Goal: Task Accomplishment & Management: Use online tool/utility

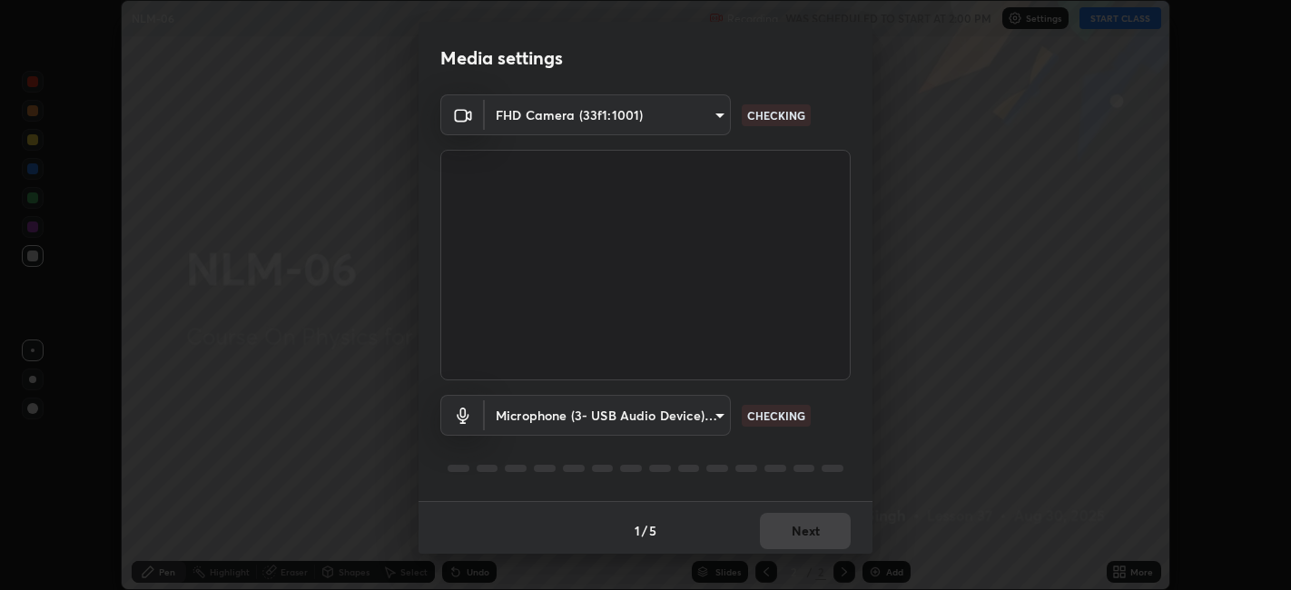
scroll to position [5, 0]
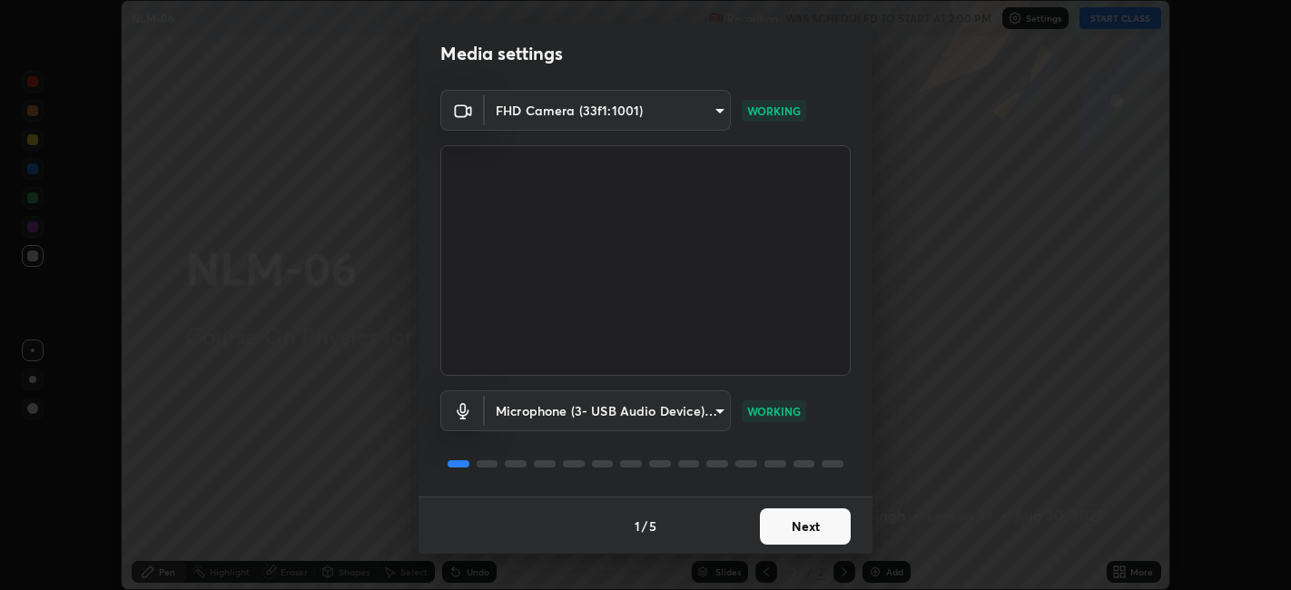
click at [795, 525] on button "Next" at bounding box center [805, 527] width 91 height 36
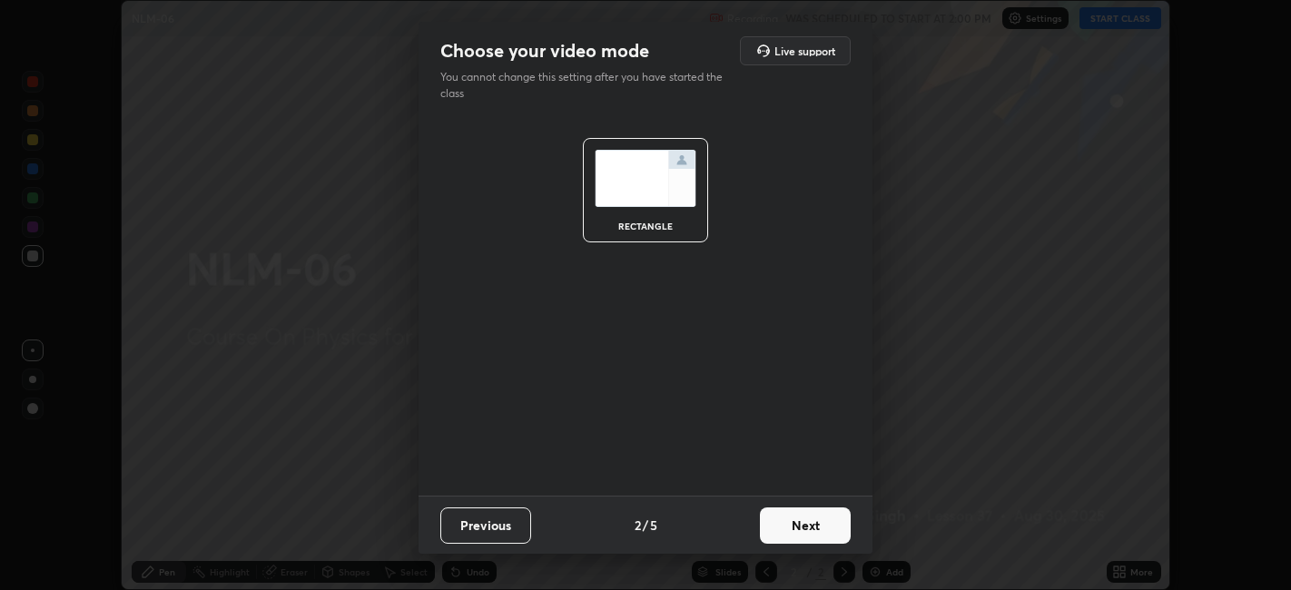
click at [800, 521] on button "Next" at bounding box center [805, 526] width 91 height 36
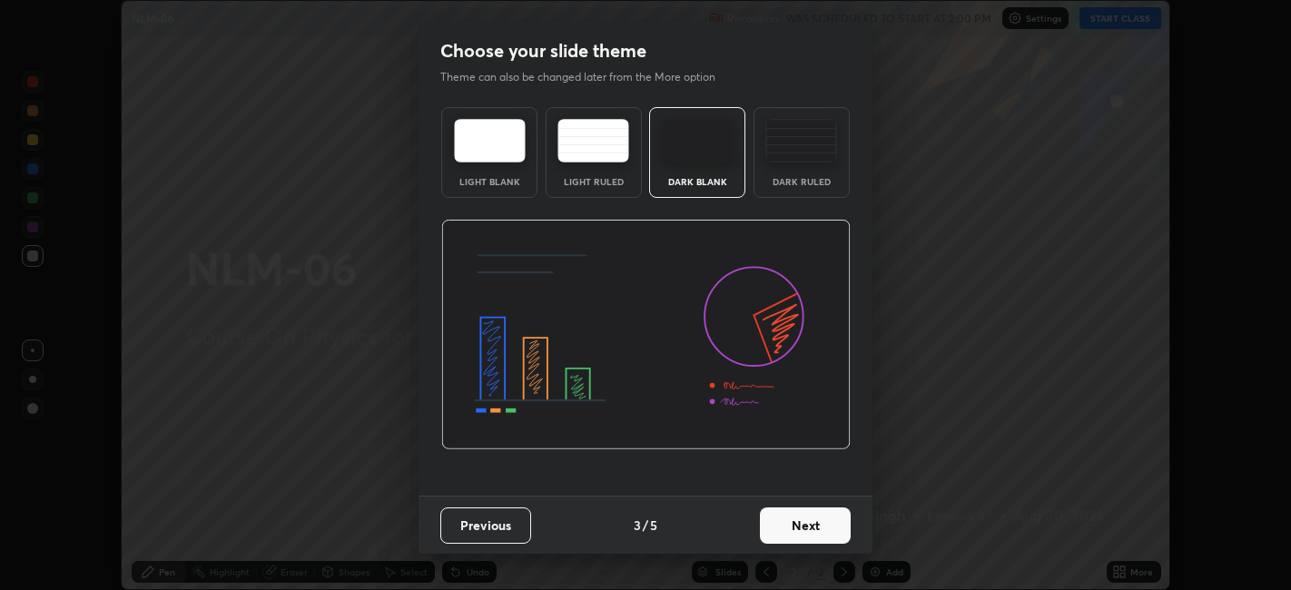
click at [820, 528] on button "Next" at bounding box center [805, 526] width 91 height 36
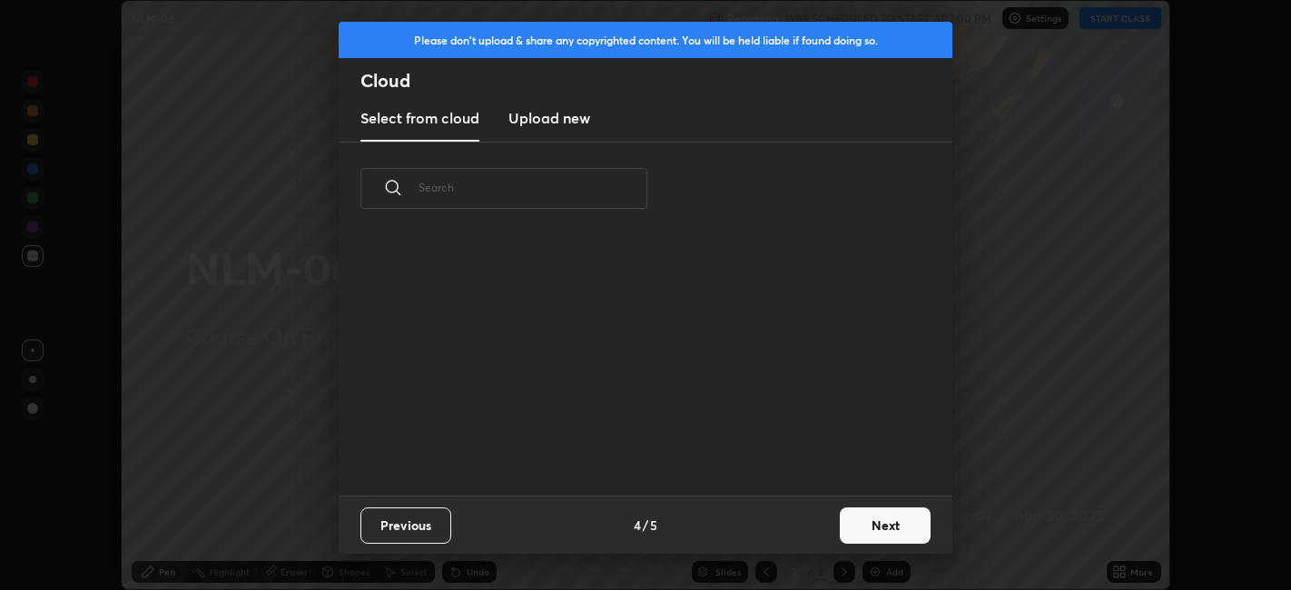
click at [877, 524] on button "Next" at bounding box center [885, 526] width 91 height 36
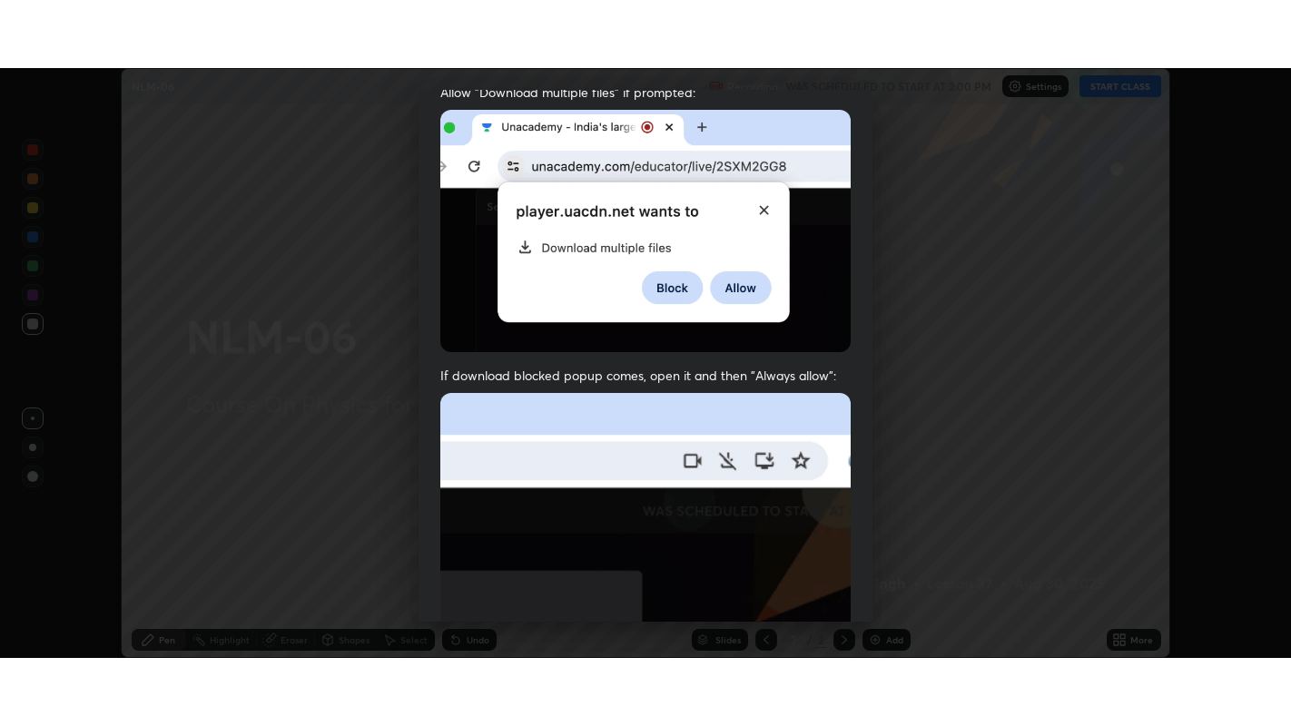
scroll to position [375, 0]
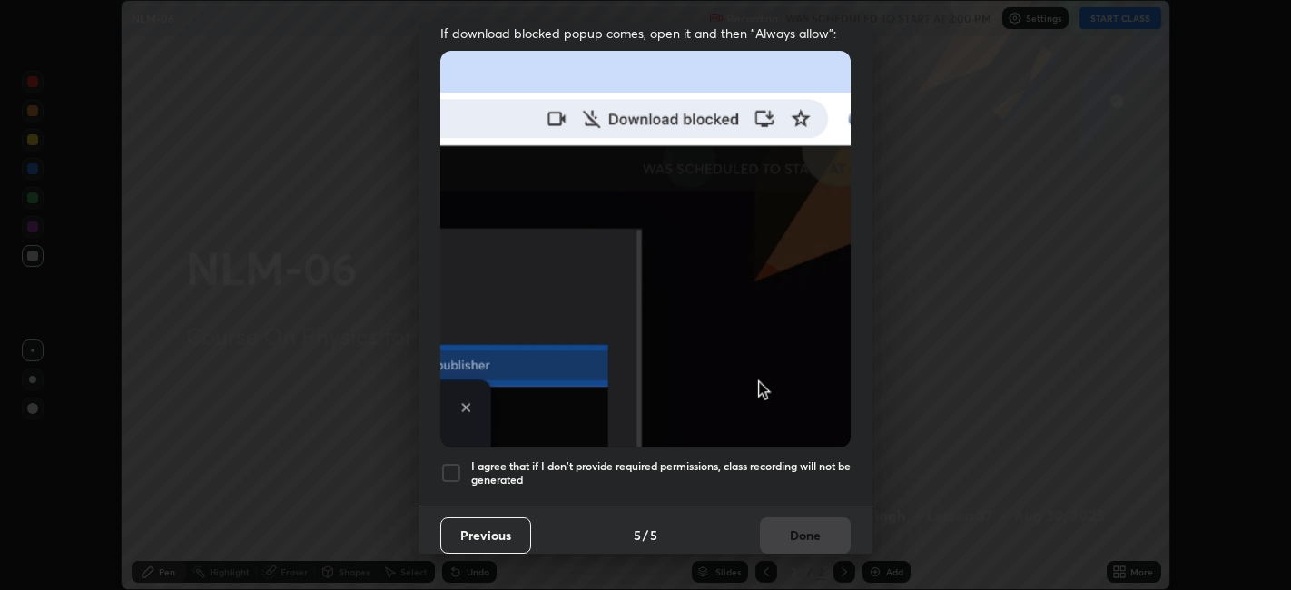
click at [448, 470] on div at bounding box center [451, 473] width 22 height 22
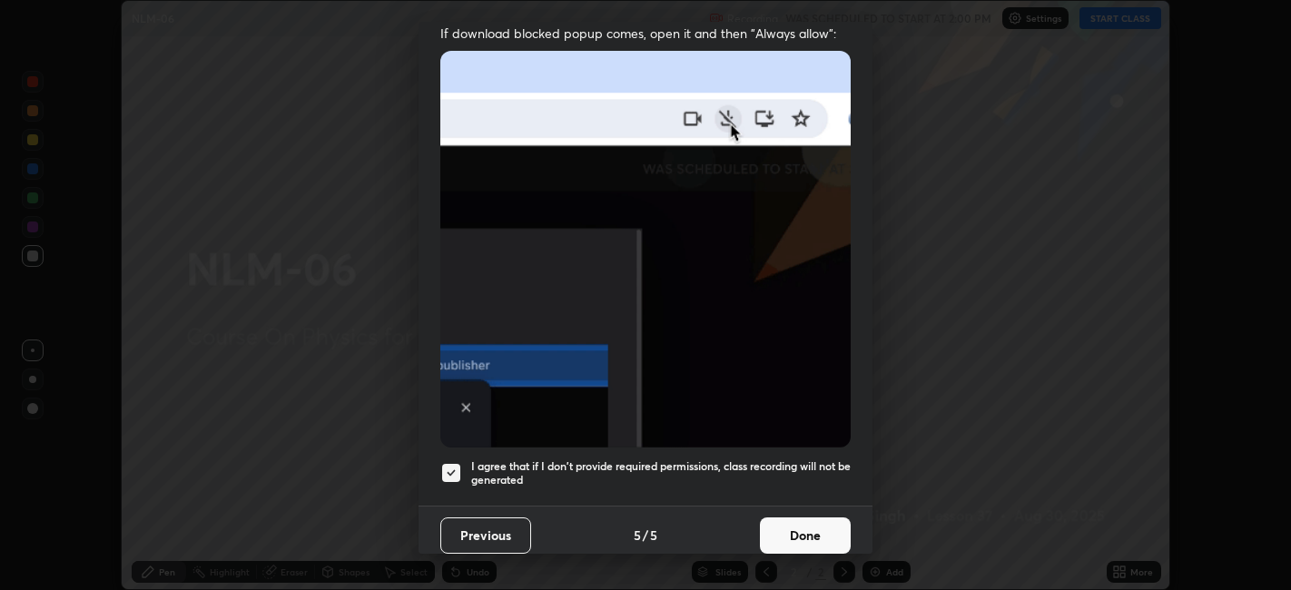
click at [778, 531] on button "Done" at bounding box center [805, 536] width 91 height 36
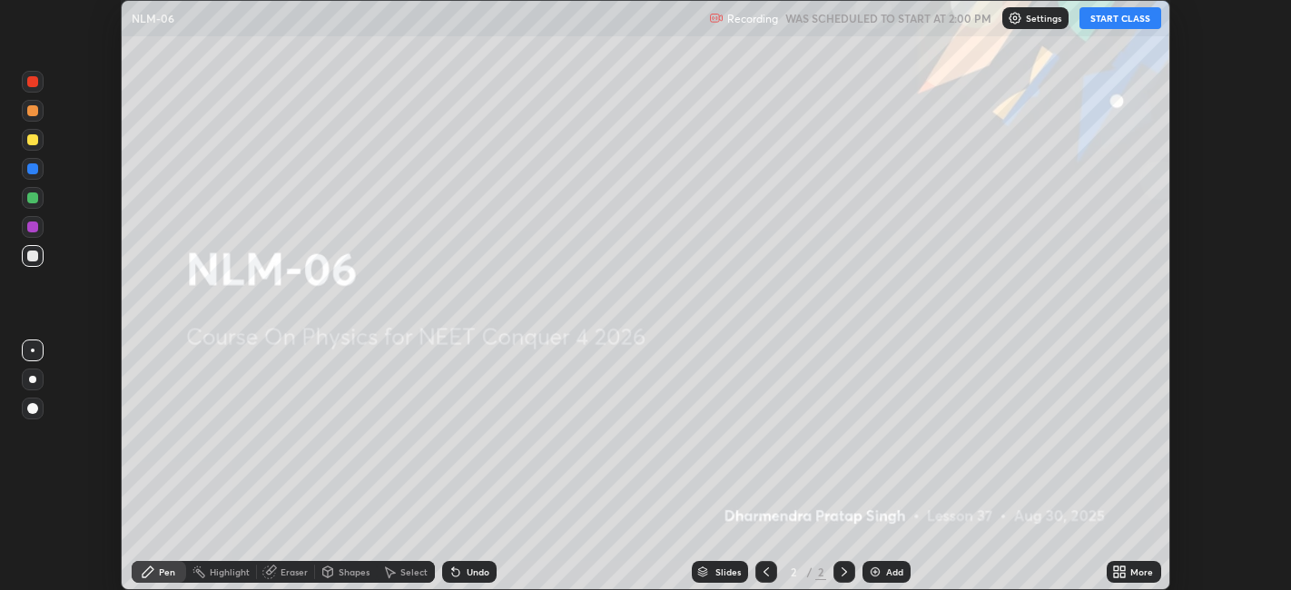
click at [1117, 568] on icon at bounding box center [1116, 569] width 5 height 5
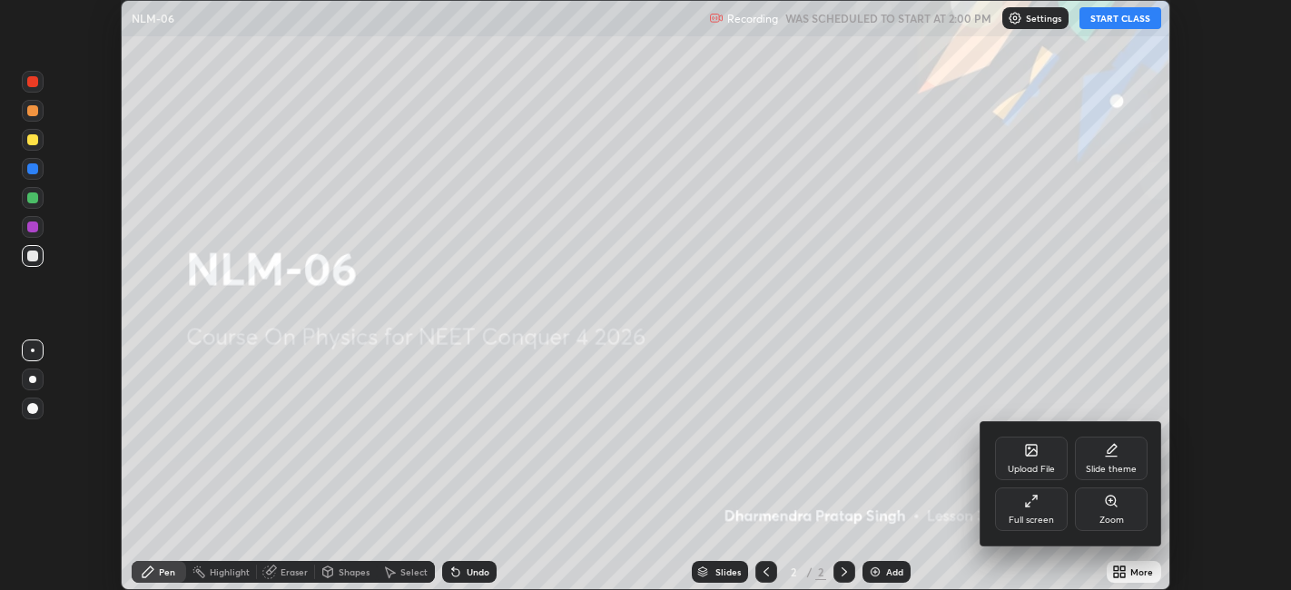
click at [1023, 512] on div "Full screen" at bounding box center [1031, 510] width 73 height 44
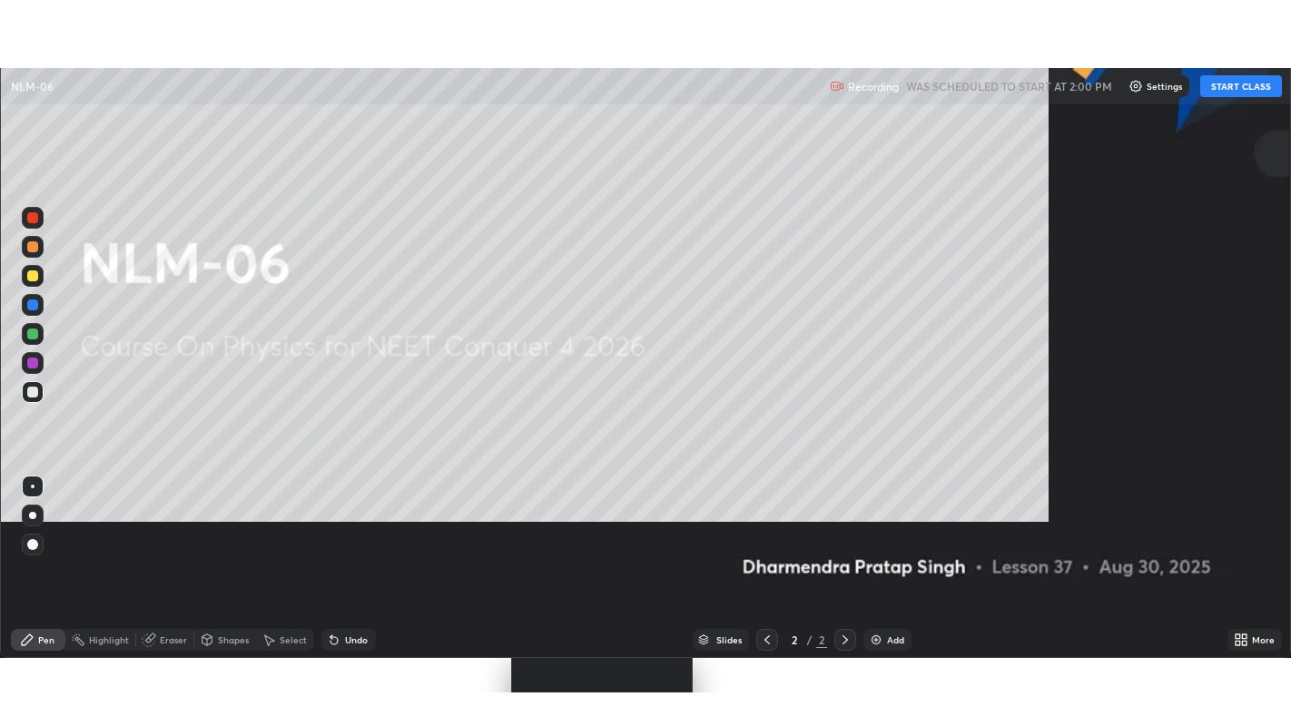
scroll to position [726, 1291]
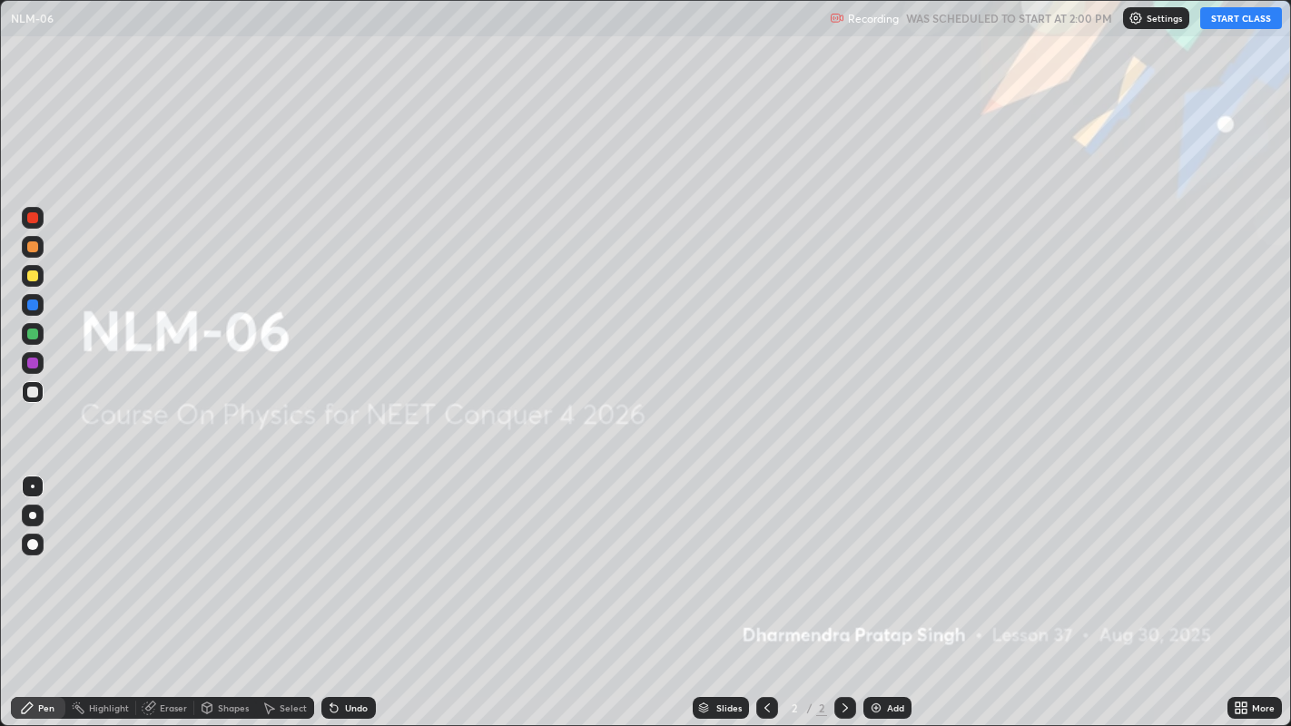
click at [1243, 27] on button "START CLASS" at bounding box center [1241, 18] width 82 height 22
click at [892, 589] on div "Add" at bounding box center [895, 708] width 17 height 9
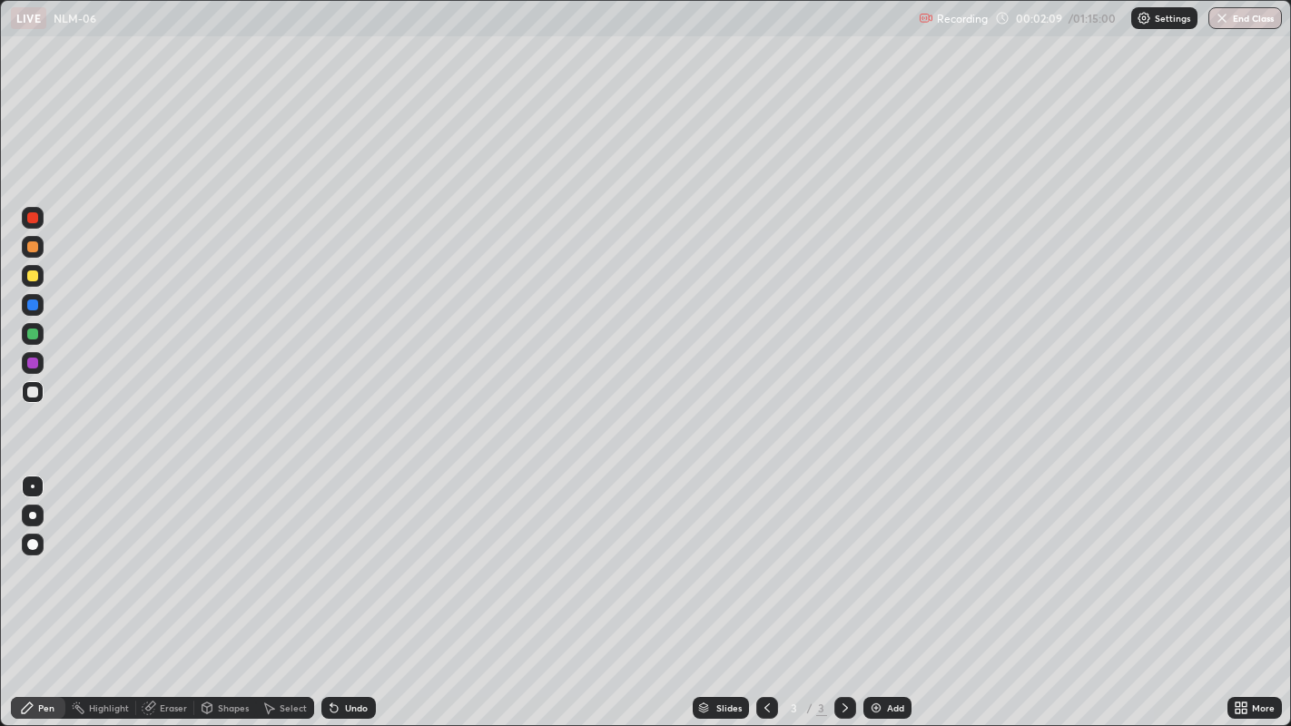
click at [34, 545] on div at bounding box center [32, 544] width 11 height 11
click at [34, 540] on div at bounding box center [32, 544] width 11 height 11
click at [35, 401] on div at bounding box center [33, 392] width 22 height 22
click at [32, 279] on div at bounding box center [32, 276] width 11 height 11
click at [881, 589] on img at bounding box center [876, 708] width 15 height 15
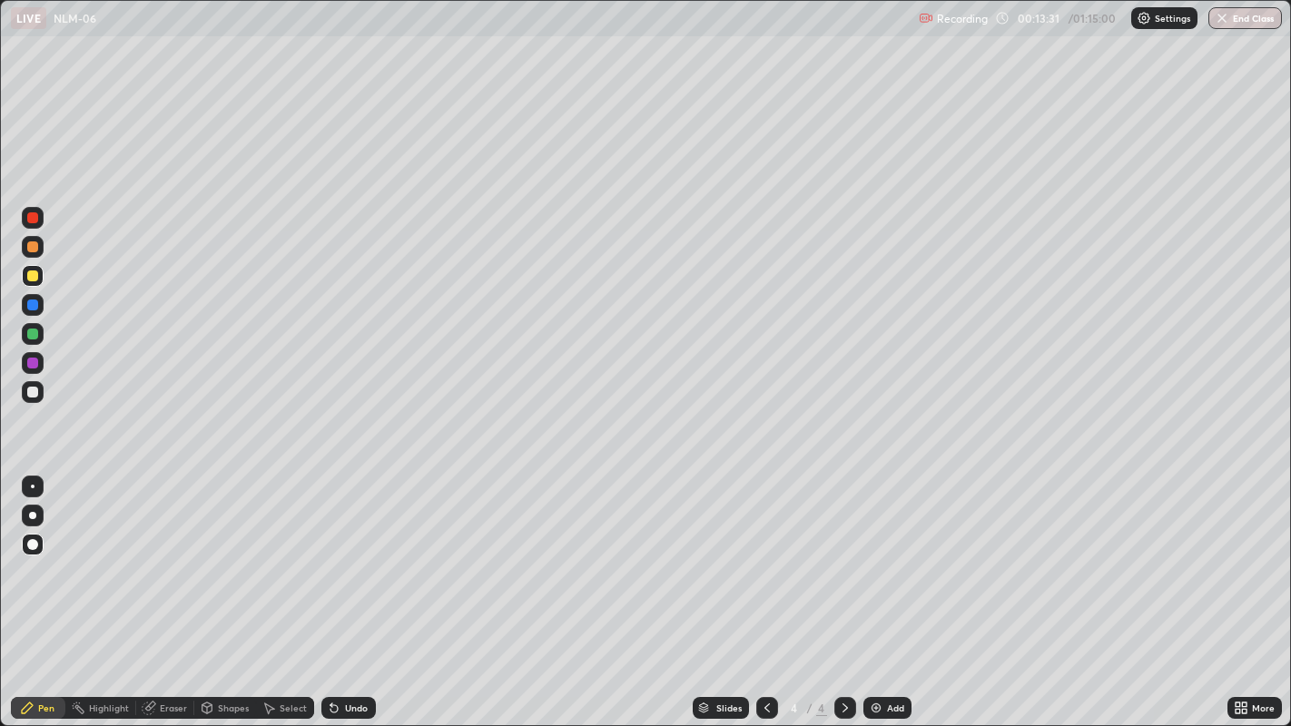
click at [182, 589] on div "Eraser" at bounding box center [173, 708] width 27 height 9
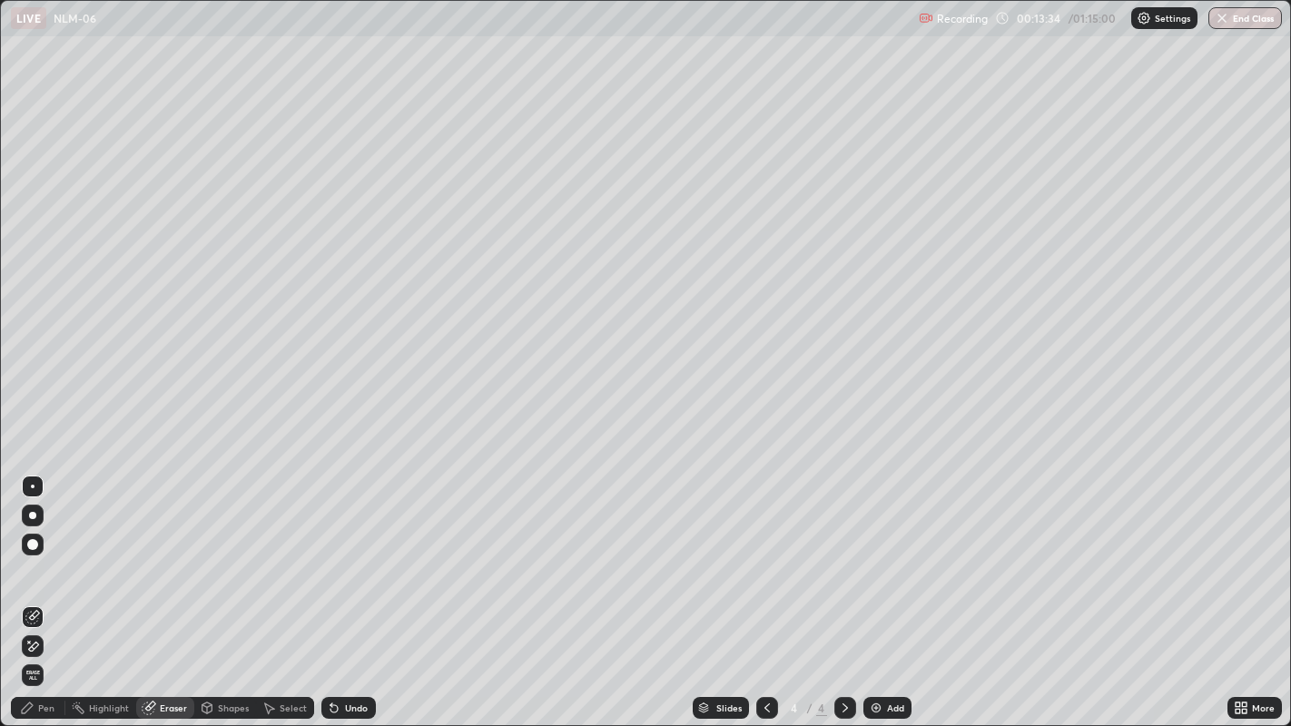
click at [50, 589] on div "Pen" at bounding box center [46, 708] width 16 height 9
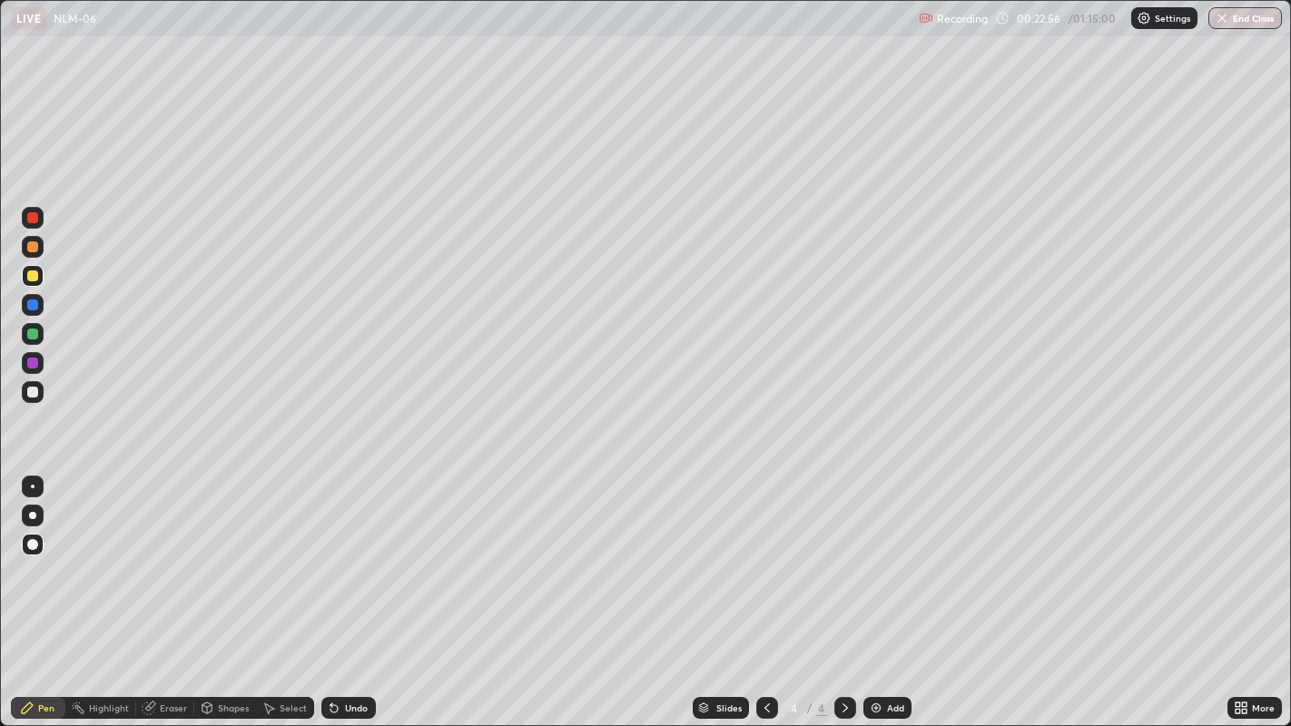
click at [760, 589] on icon at bounding box center [767, 708] width 15 height 15
click at [838, 589] on icon at bounding box center [845, 708] width 15 height 15
click at [765, 589] on icon at bounding box center [767, 708] width 15 height 15
click at [843, 589] on icon at bounding box center [845, 708] width 15 height 15
click at [891, 589] on div "Add" at bounding box center [895, 708] width 17 height 9
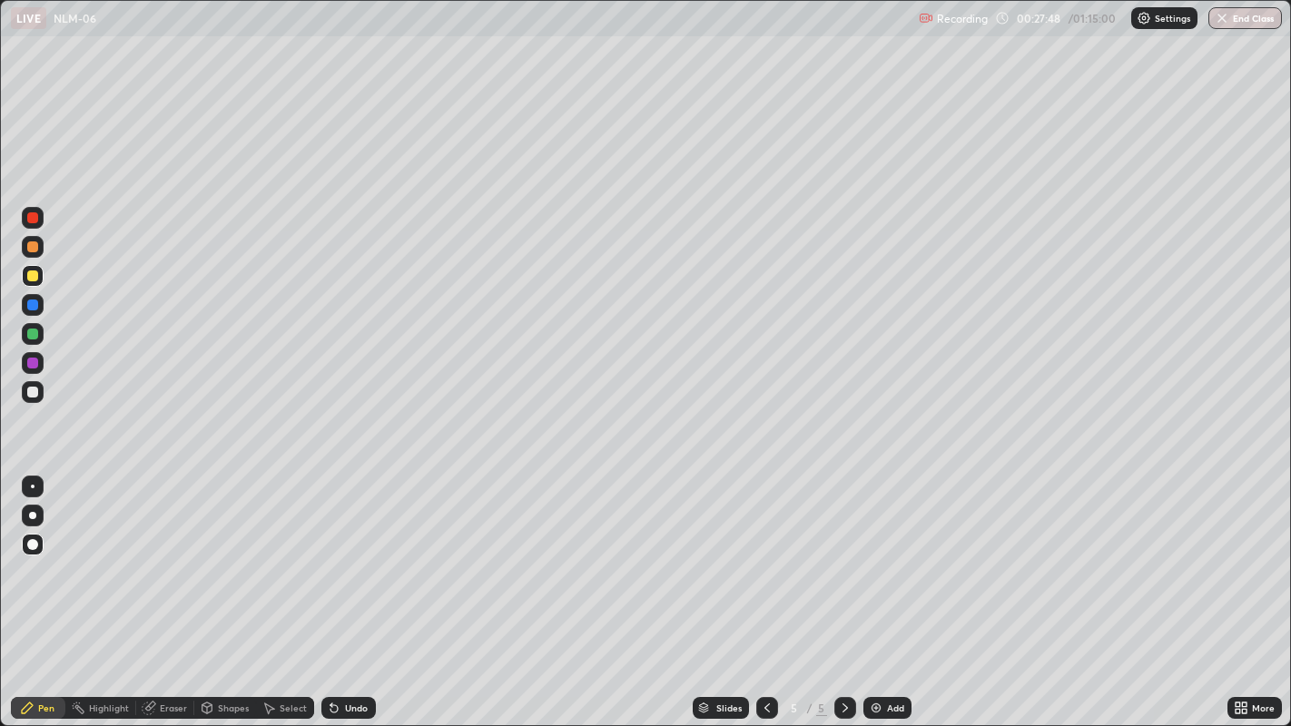
click at [173, 589] on div "Eraser" at bounding box center [173, 708] width 27 height 9
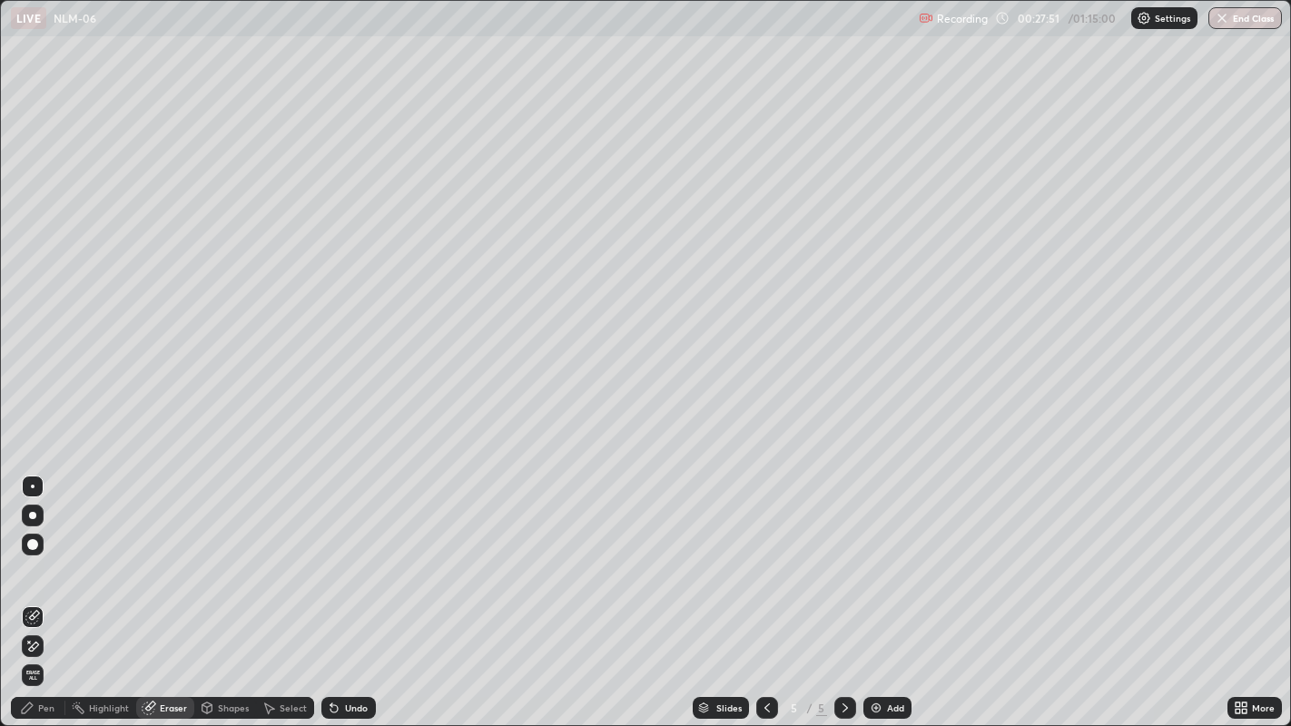
click at [44, 589] on div "Pen" at bounding box center [46, 708] width 16 height 9
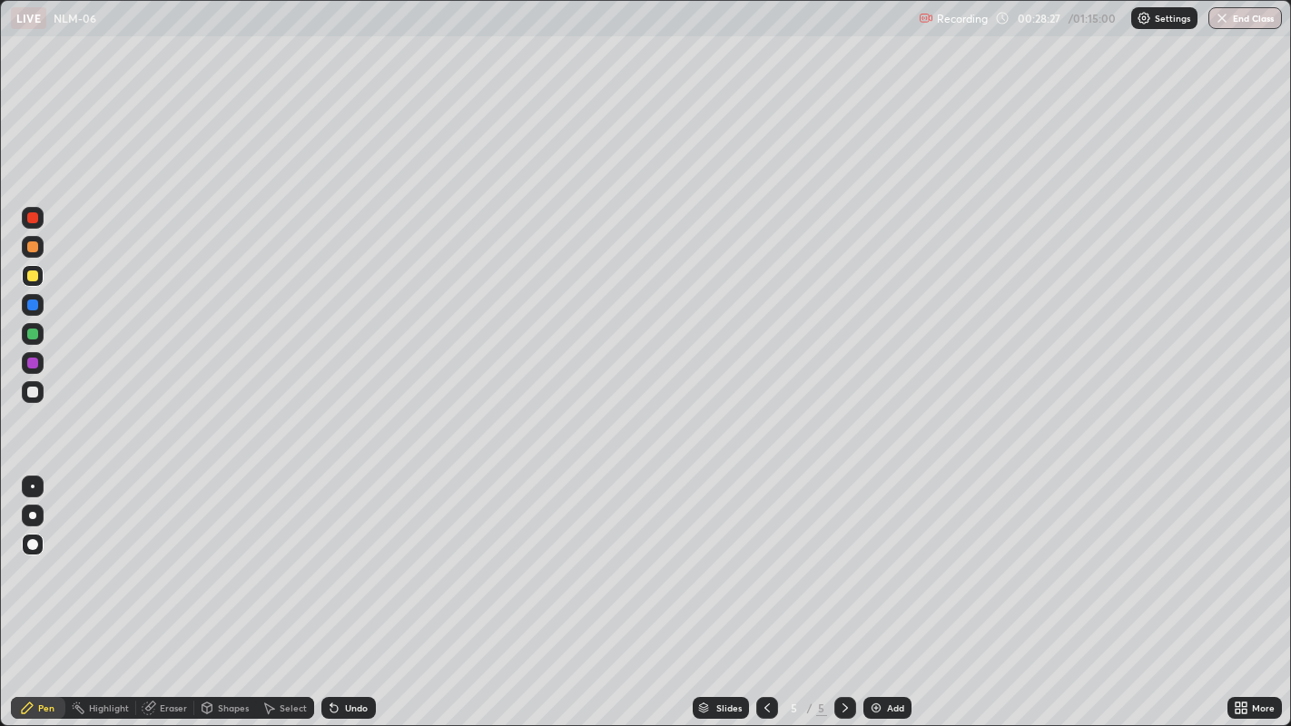
click at [32, 546] on div at bounding box center [32, 544] width 11 height 11
click at [32, 515] on div at bounding box center [32, 515] width 7 height 7
click at [37, 393] on div at bounding box center [32, 392] width 11 height 11
click at [32, 486] on div at bounding box center [33, 487] width 4 height 4
click at [887, 589] on div "Add" at bounding box center [895, 708] width 17 height 9
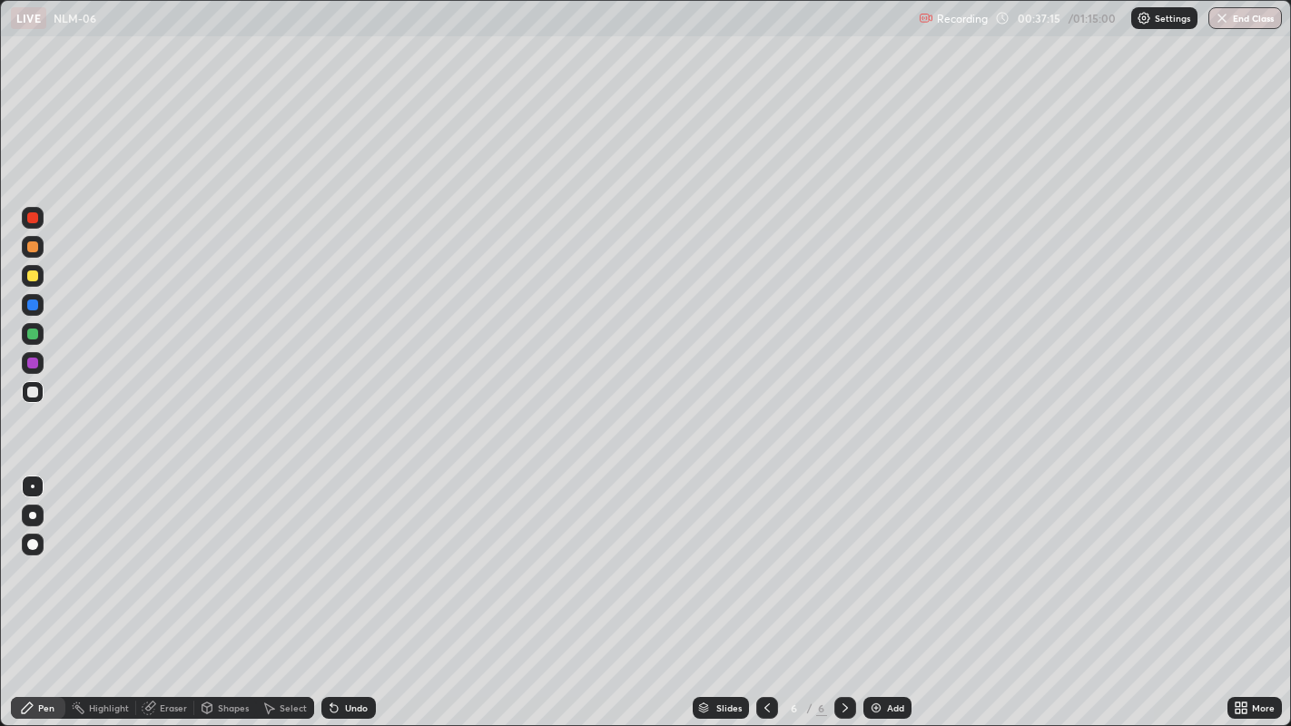
click at [765, 589] on icon at bounding box center [767, 708] width 15 height 15
click at [880, 589] on img at bounding box center [876, 708] width 15 height 15
click at [32, 394] on div at bounding box center [32, 392] width 11 height 11
click at [171, 589] on div "Eraser" at bounding box center [173, 708] width 27 height 9
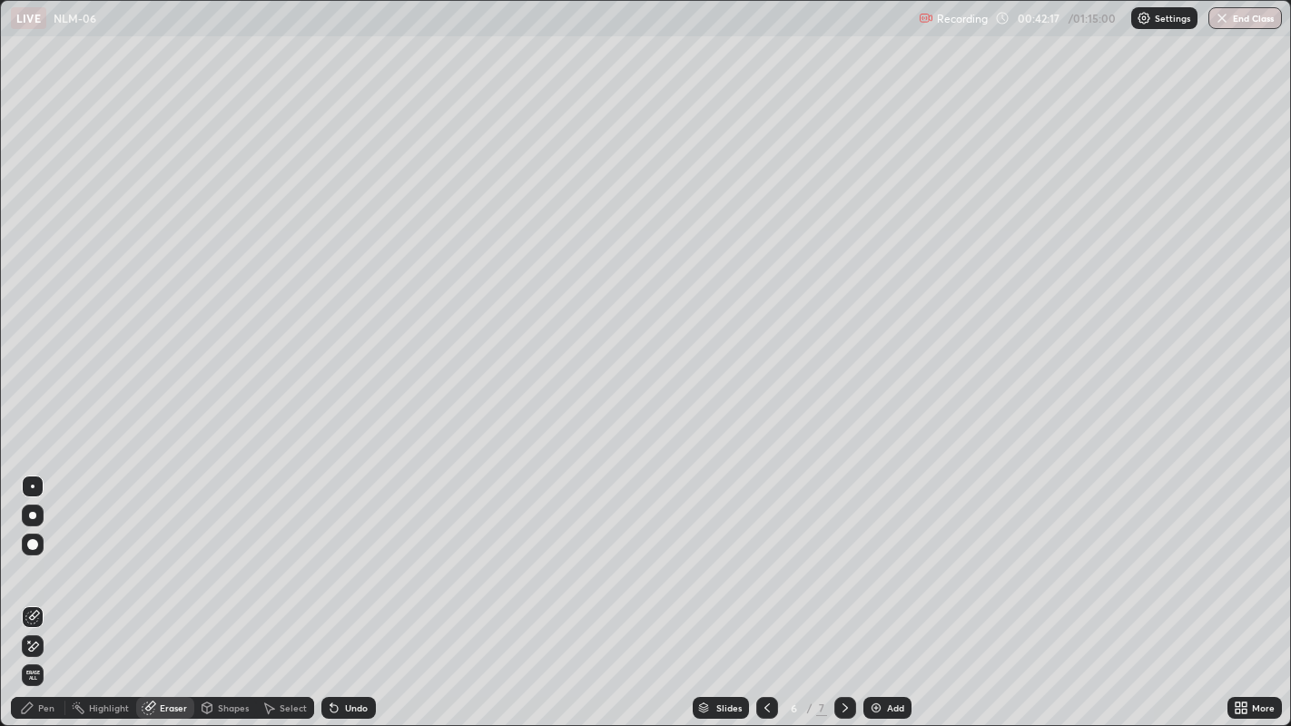
click at [40, 589] on div "Pen" at bounding box center [46, 708] width 16 height 9
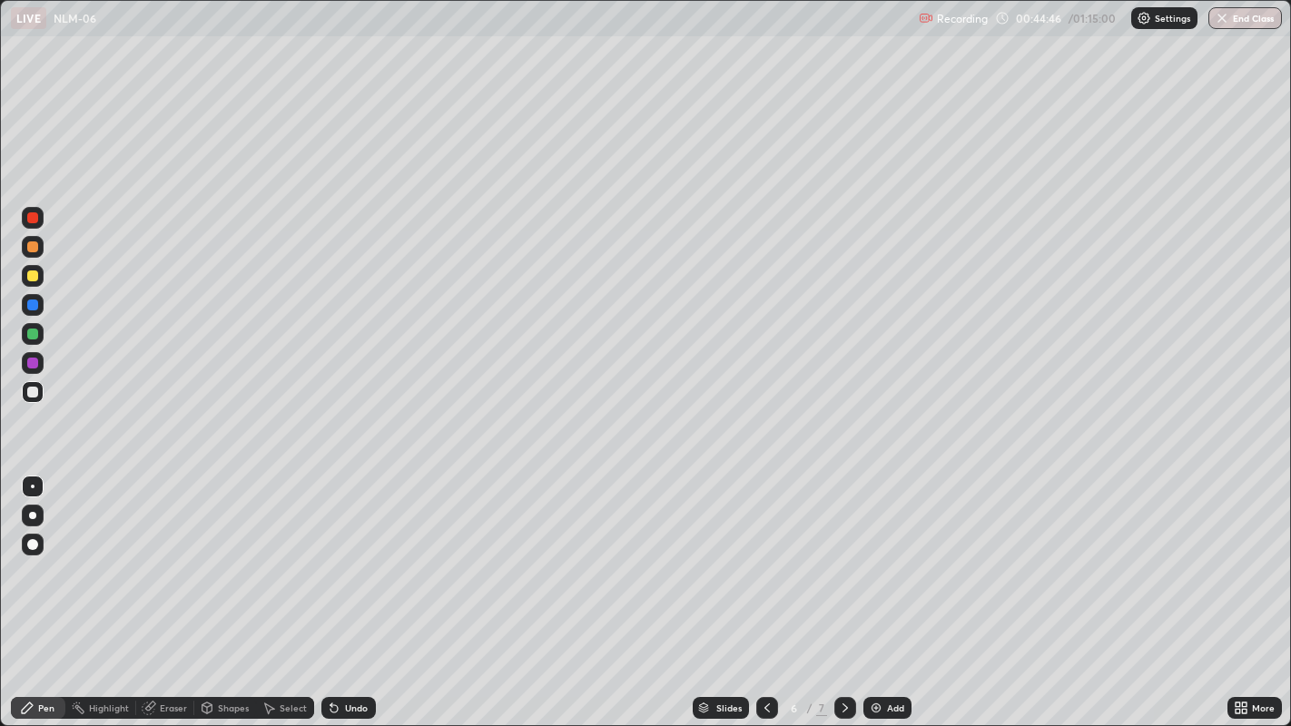
click at [35, 277] on div at bounding box center [32, 276] width 11 height 11
click at [37, 589] on div "Pen" at bounding box center [38, 708] width 54 height 22
click at [37, 545] on div at bounding box center [32, 544] width 11 height 11
click at [32, 486] on div at bounding box center [33, 487] width 4 height 4
click at [43, 391] on div at bounding box center [33, 392] width 22 height 22
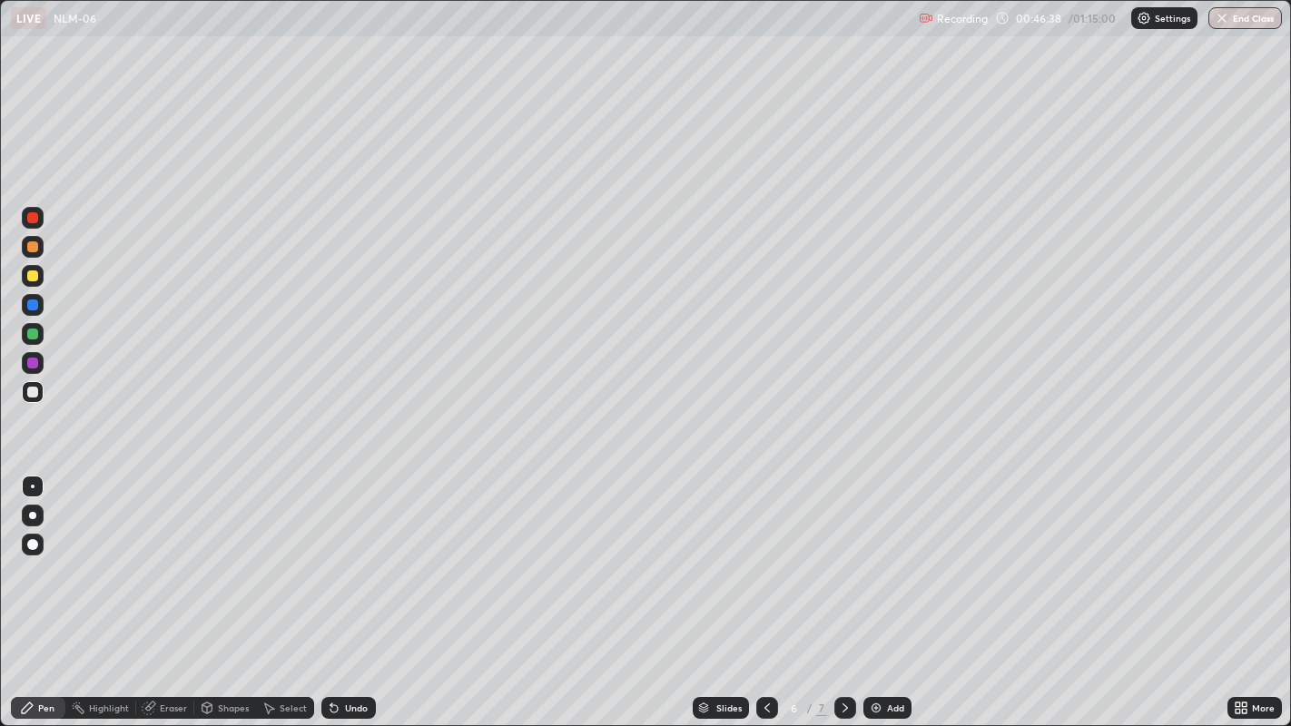
click at [183, 589] on div "Eraser" at bounding box center [173, 708] width 27 height 9
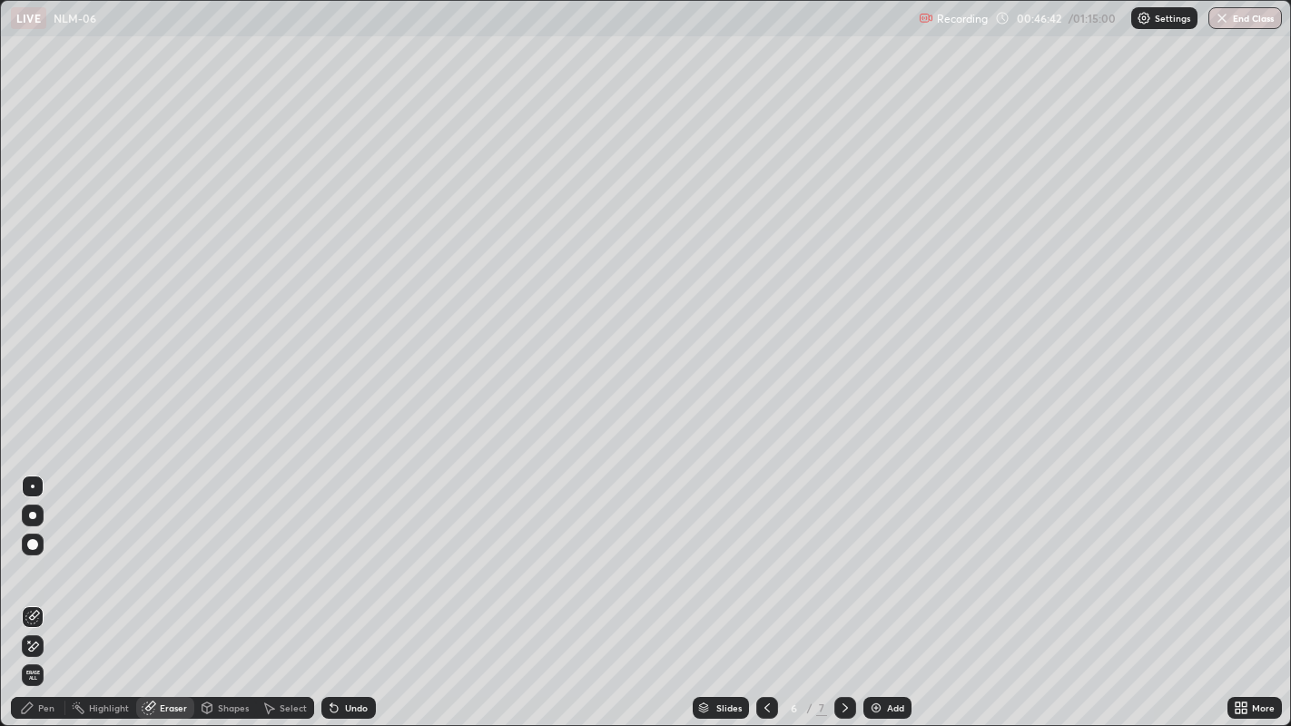
click at [53, 589] on div "Pen" at bounding box center [46, 708] width 16 height 9
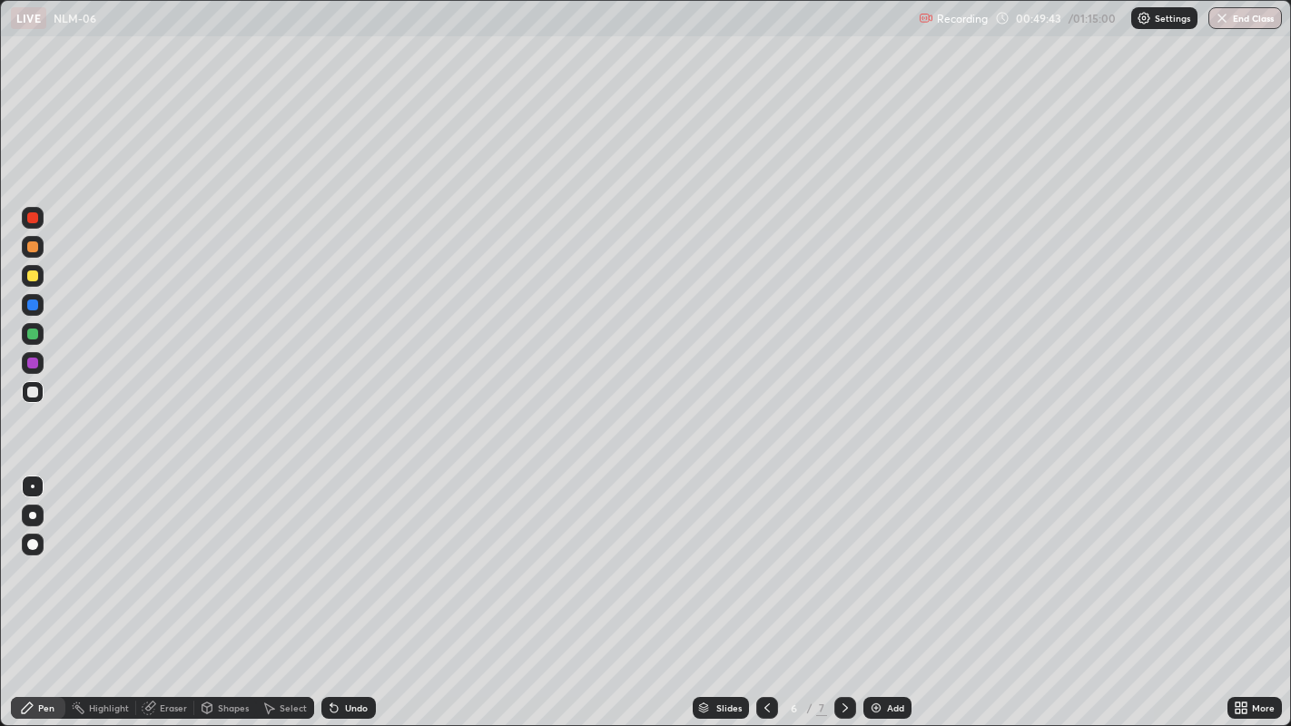
click at [887, 589] on div "Add" at bounding box center [895, 708] width 17 height 9
click at [45, 589] on div "Pen" at bounding box center [46, 708] width 16 height 9
click at [34, 276] on div at bounding box center [32, 276] width 11 height 11
click at [182, 589] on div "Eraser" at bounding box center [173, 708] width 27 height 9
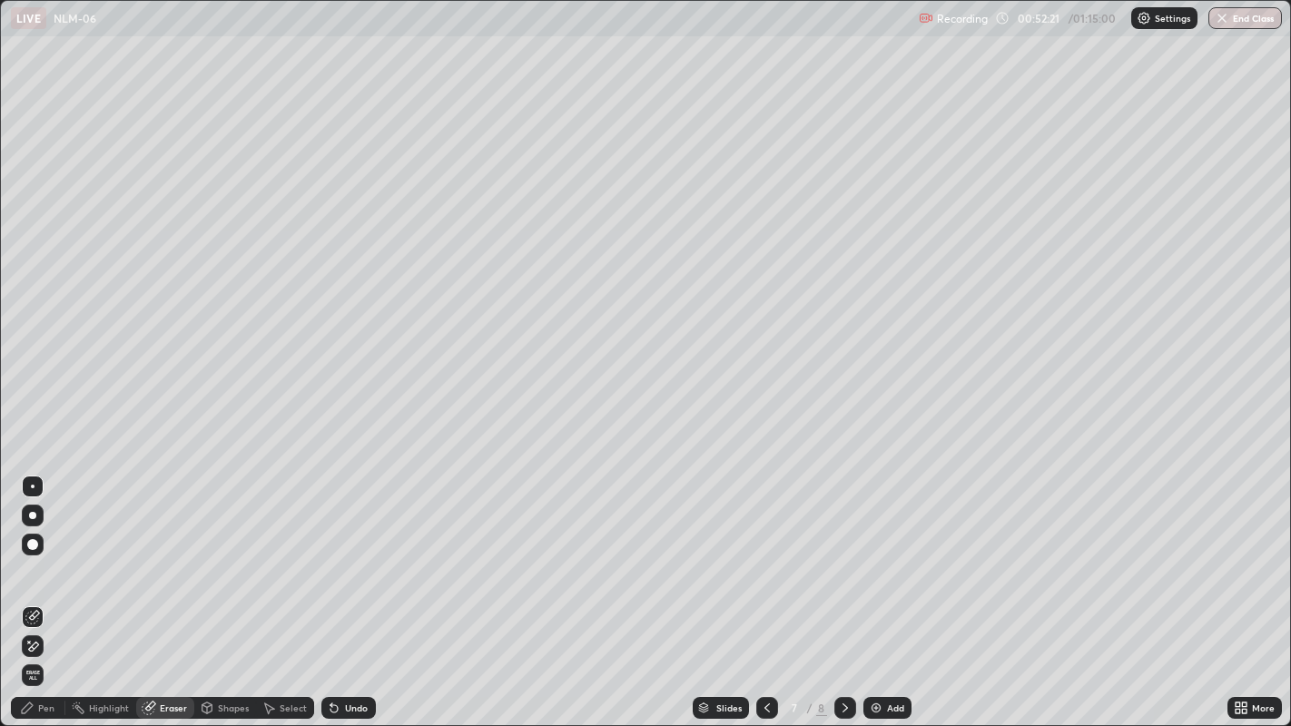
click at [47, 589] on div "Pen" at bounding box center [46, 708] width 16 height 9
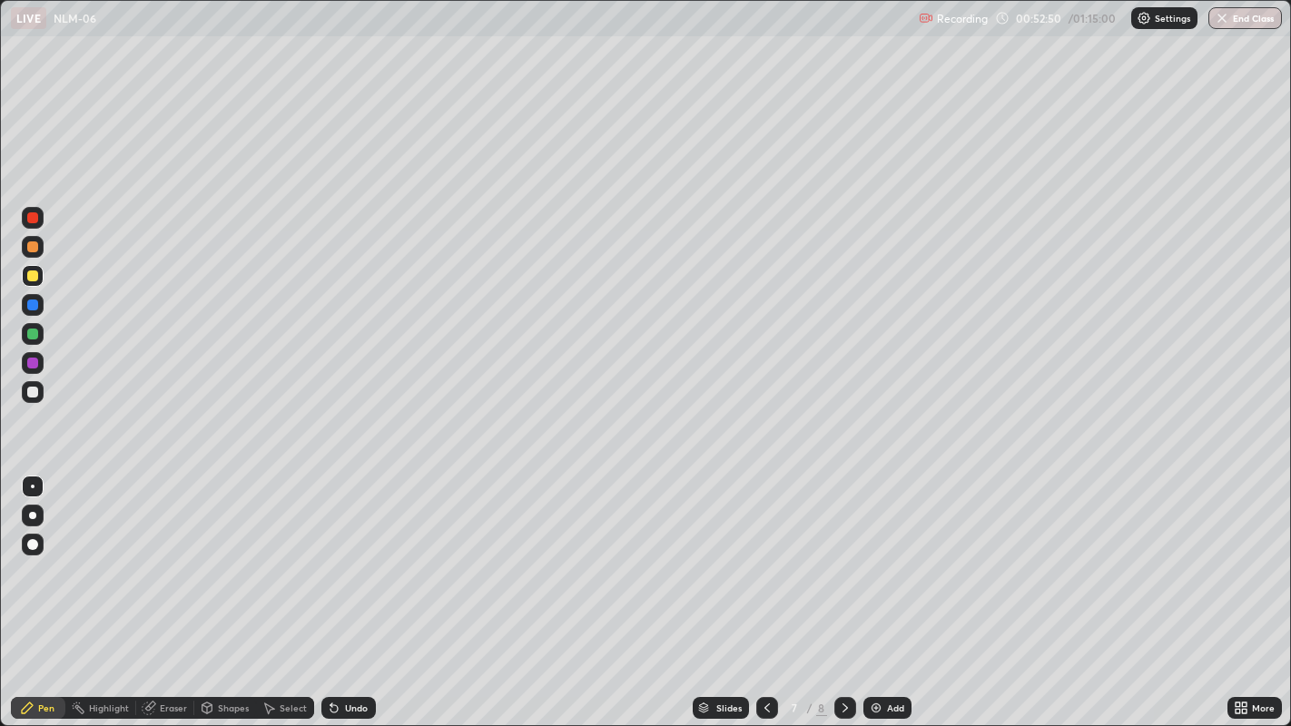
click at [43, 397] on div at bounding box center [33, 392] width 22 height 22
click at [35, 309] on div at bounding box center [32, 305] width 11 height 11
click at [888, 589] on div "Add" at bounding box center [895, 708] width 17 height 9
click at [33, 277] on div at bounding box center [32, 276] width 11 height 11
click at [44, 589] on div "Pen" at bounding box center [46, 708] width 16 height 9
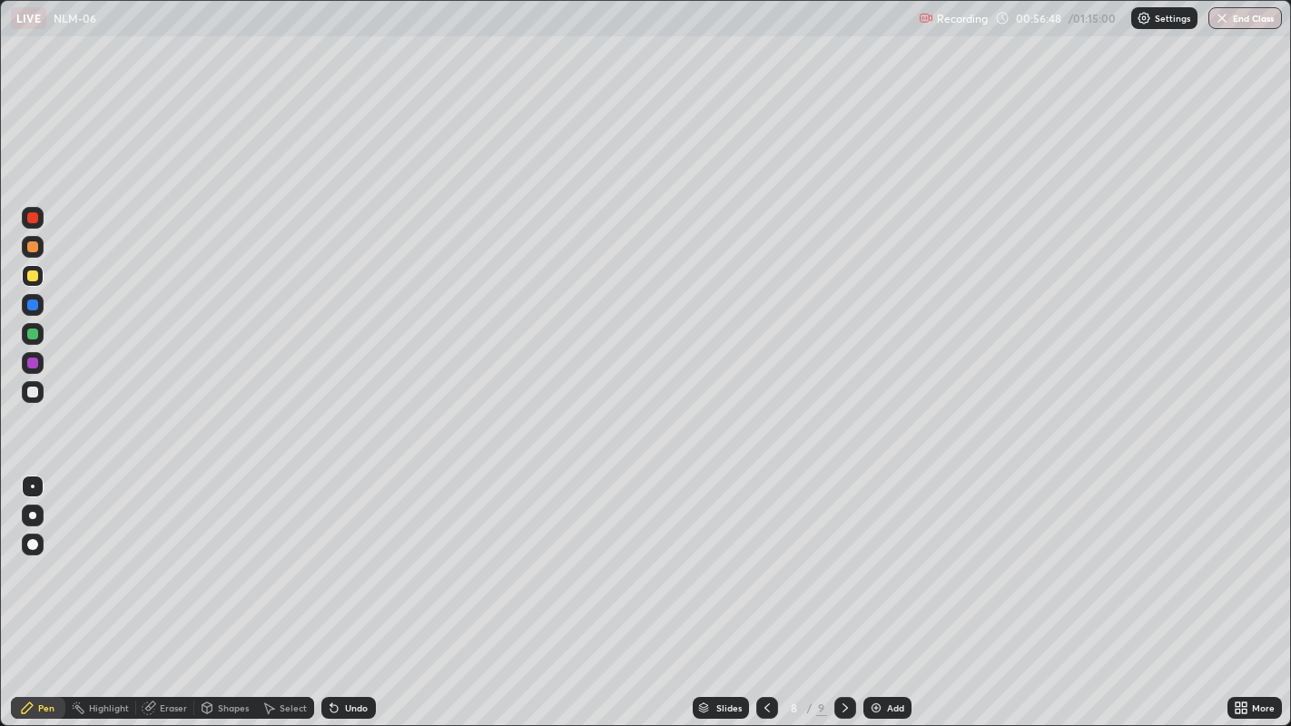
click at [34, 540] on div at bounding box center [32, 544] width 11 height 11
click at [44, 589] on div "Pen" at bounding box center [46, 708] width 16 height 9
click at [887, 589] on div "Add" at bounding box center [888, 708] width 48 height 22
click at [35, 394] on div at bounding box center [32, 392] width 11 height 11
click at [173, 589] on div "Eraser" at bounding box center [173, 708] width 27 height 9
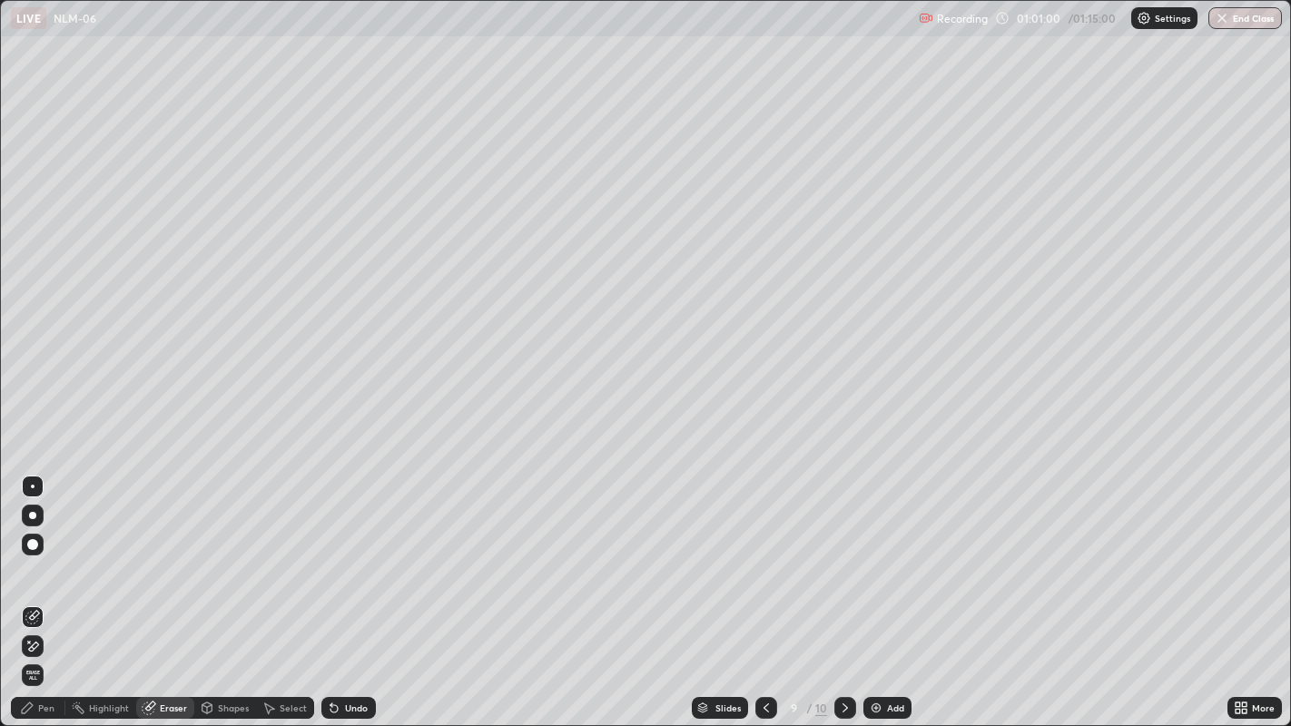
click at [46, 589] on div "Pen" at bounding box center [46, 708] width 16 height 9
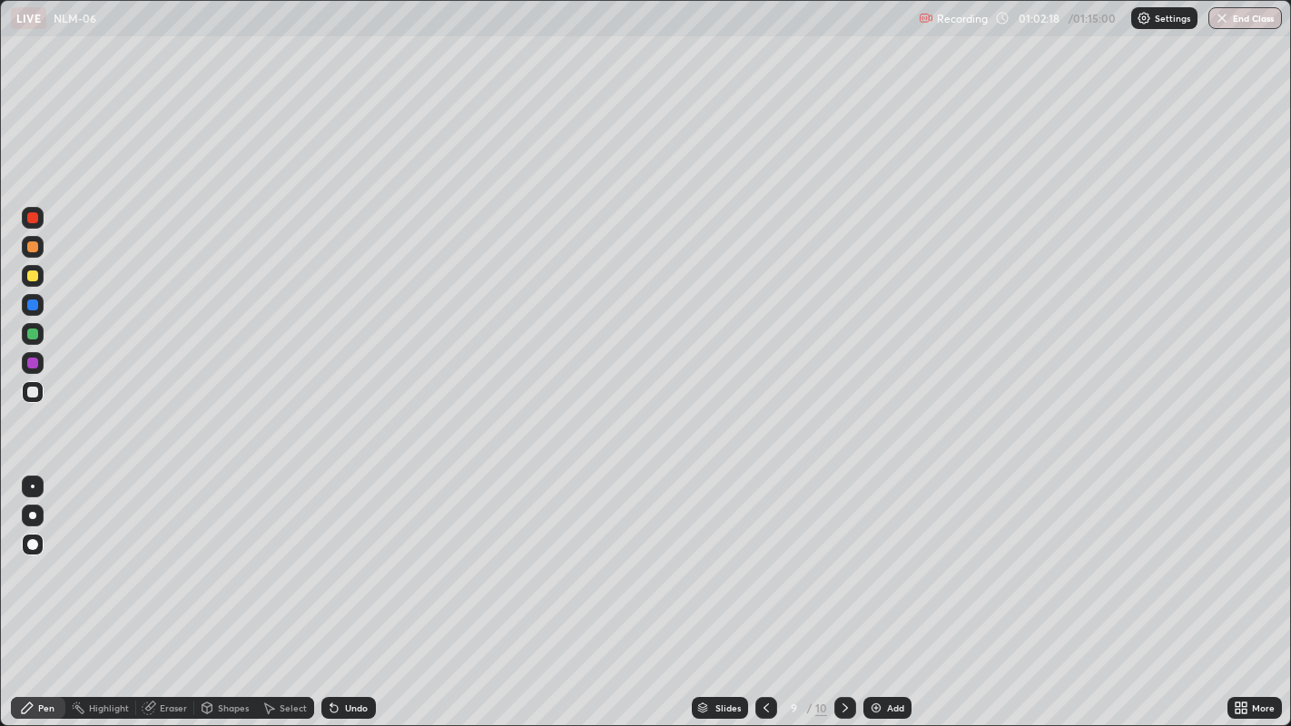
click at [175, 589] on div "Eraser" at bounding box center [173, 708] width 27 height 9
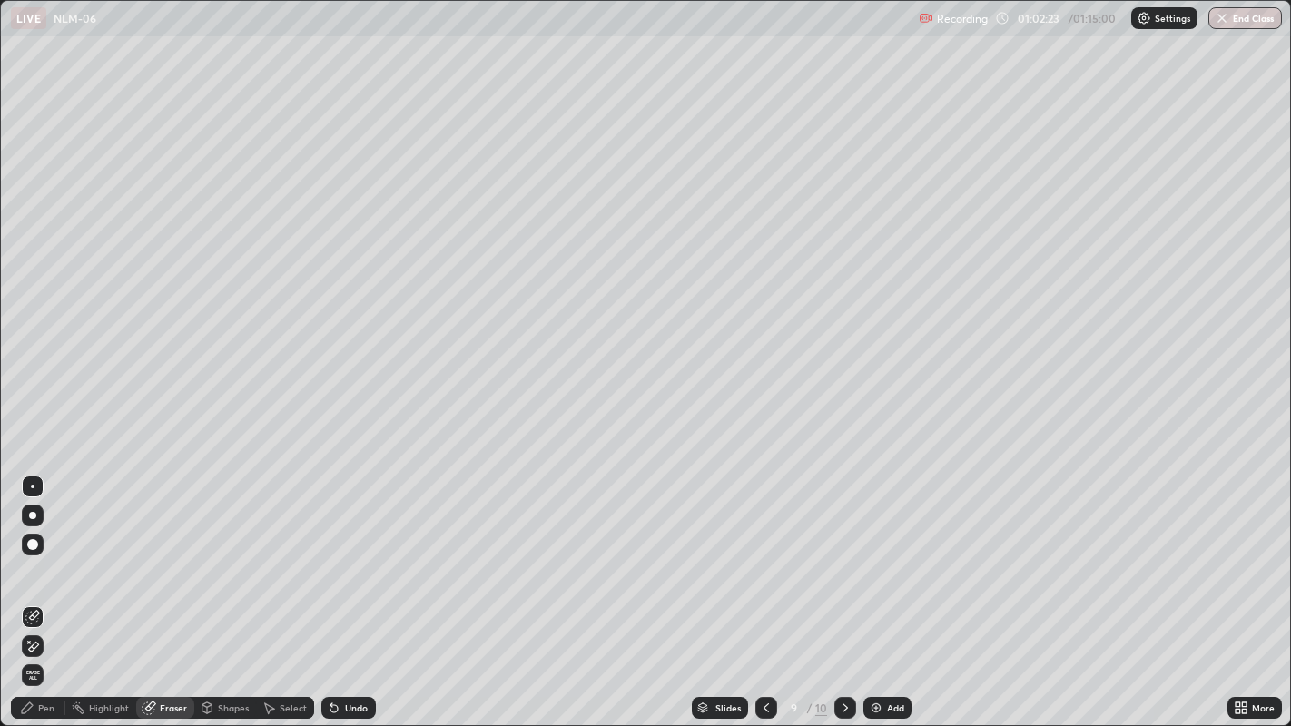
click at [44, 589] on div "Pen" at bounding box center [46, 708] width 16 height 9
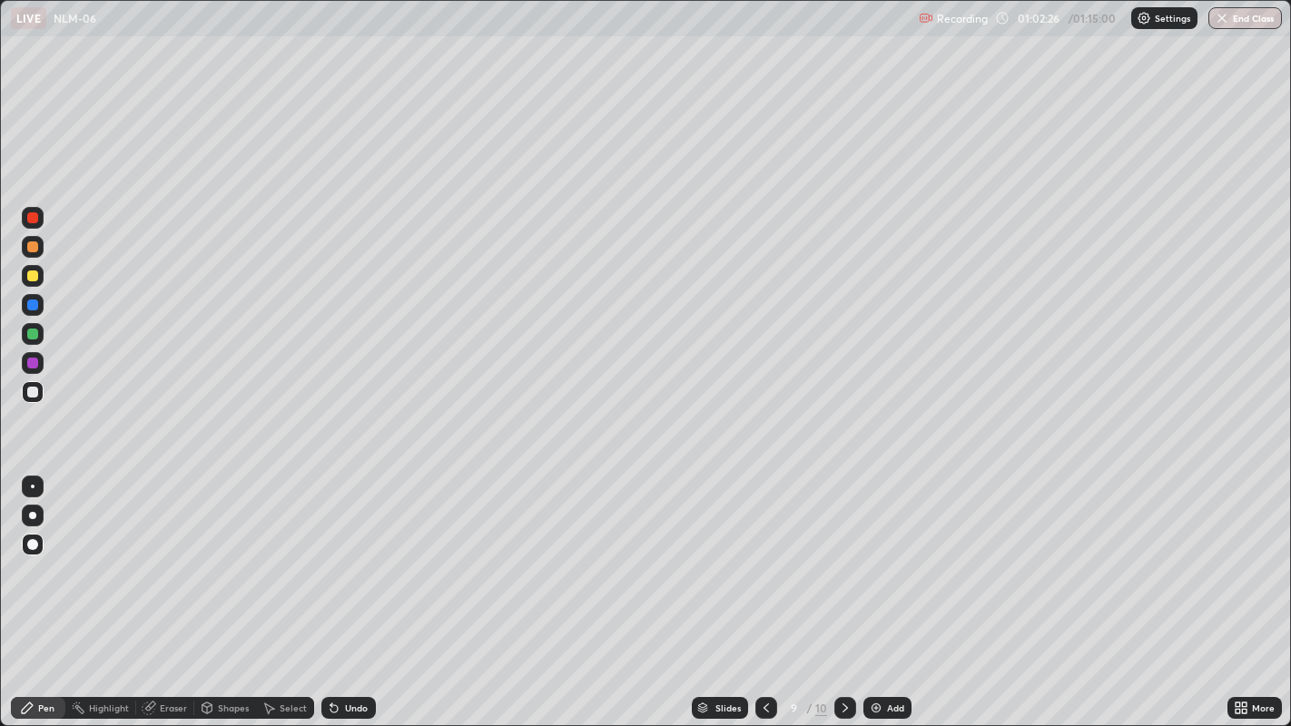
click at [173, 589] on div "Eraser" at bounding box center [173, 708] width 27 height 9
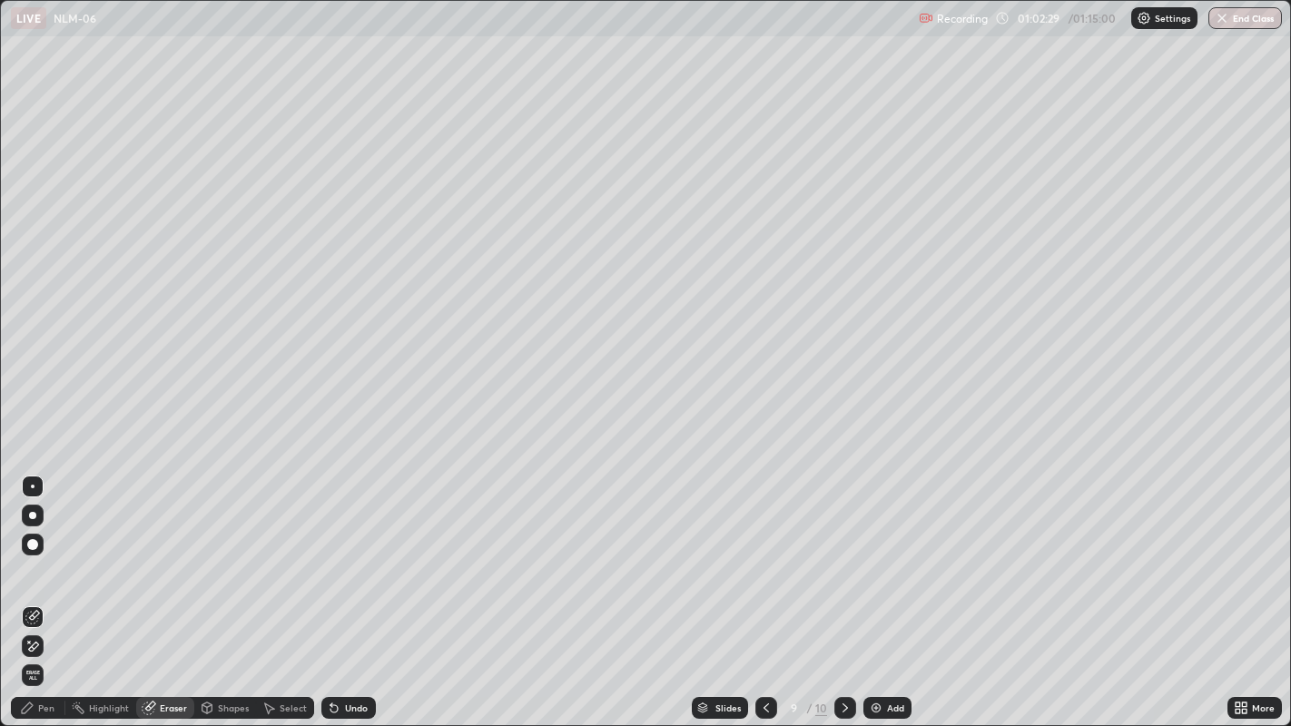
click at [35, 589] on div "Pen" at bounding box center [38, 708] width 54 height 22
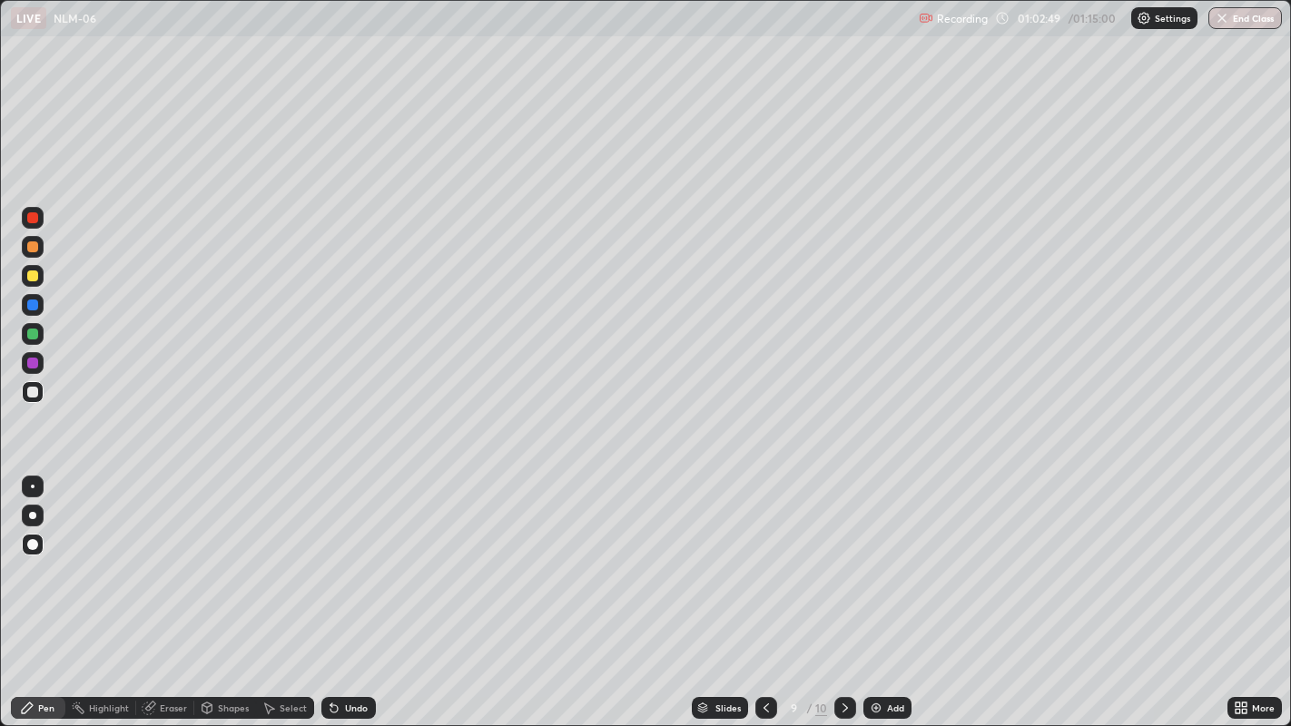
click at [168, 589] on div "Eraser" at bounding box center [173, 708] width 27 height 9
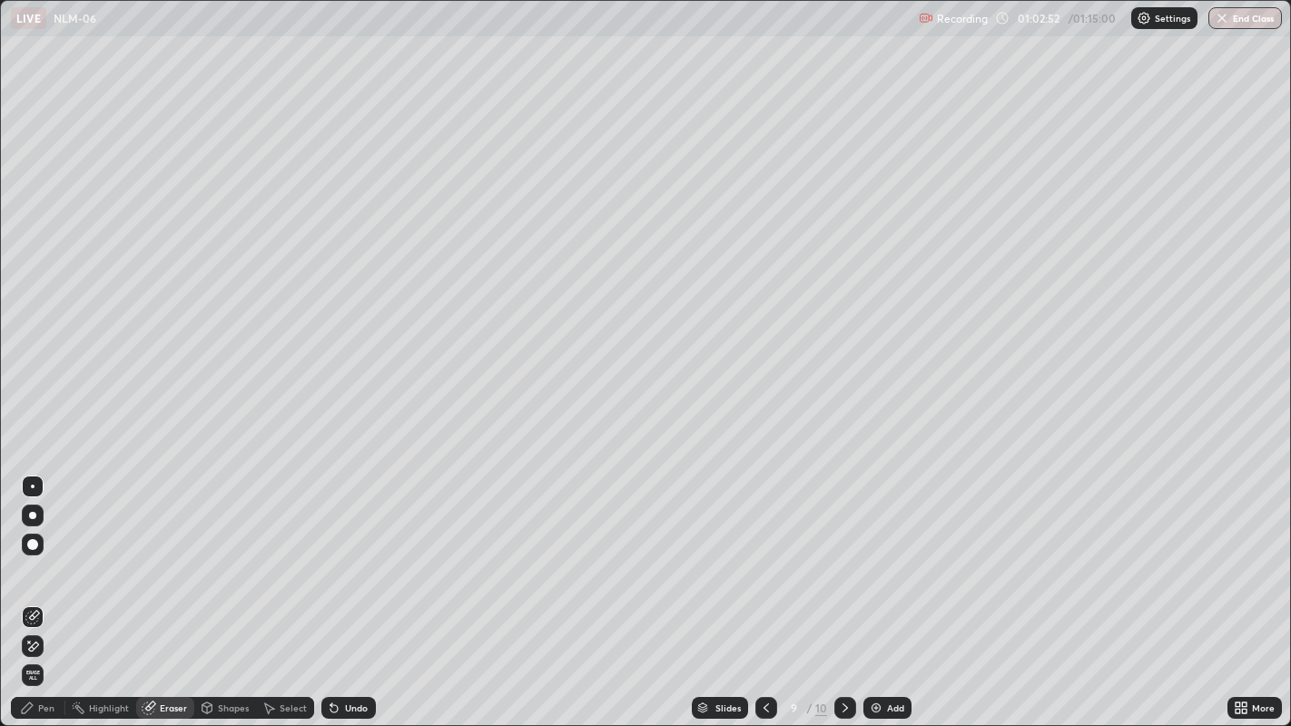
click at [41, 589] on div "Pen" at bounding box center [46, 708] width 16 height 9
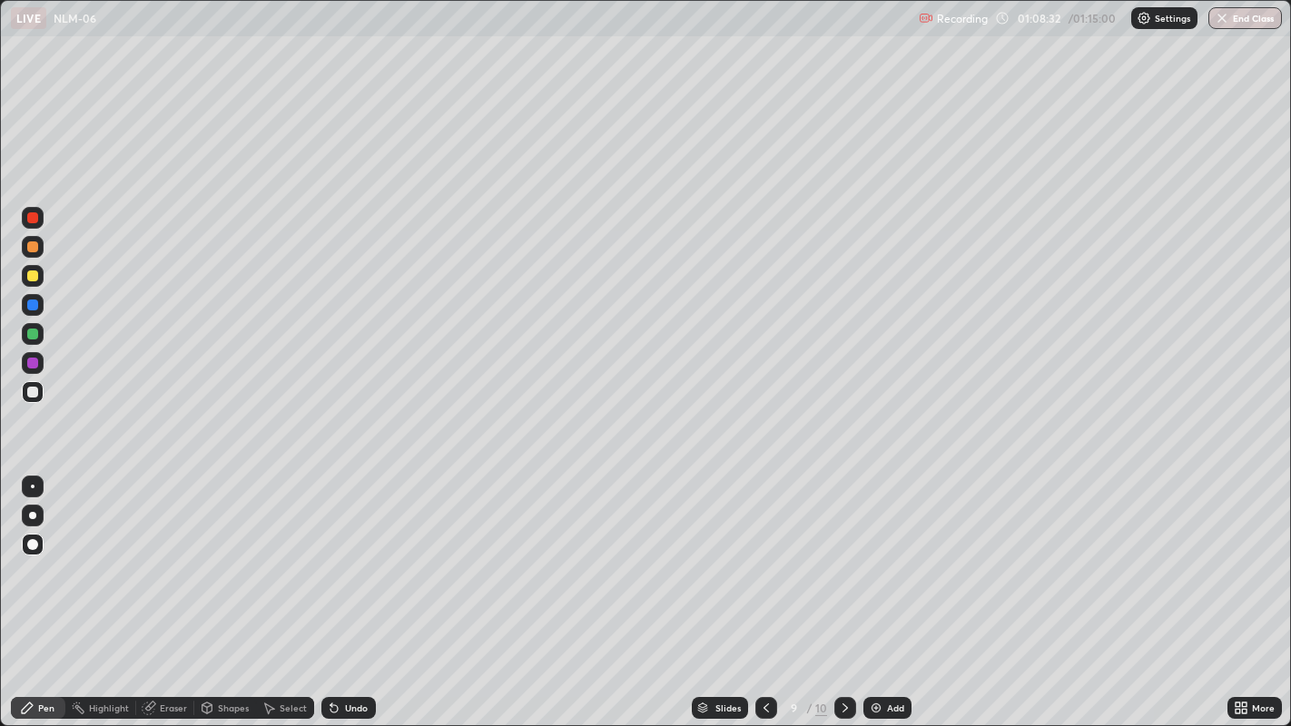
click at [879, 589] on img at bounding box center [876, 708] width 15 height 15
click at [183, 589] on div "Eraser" at bounding box center [173, 708] width 27 height 9
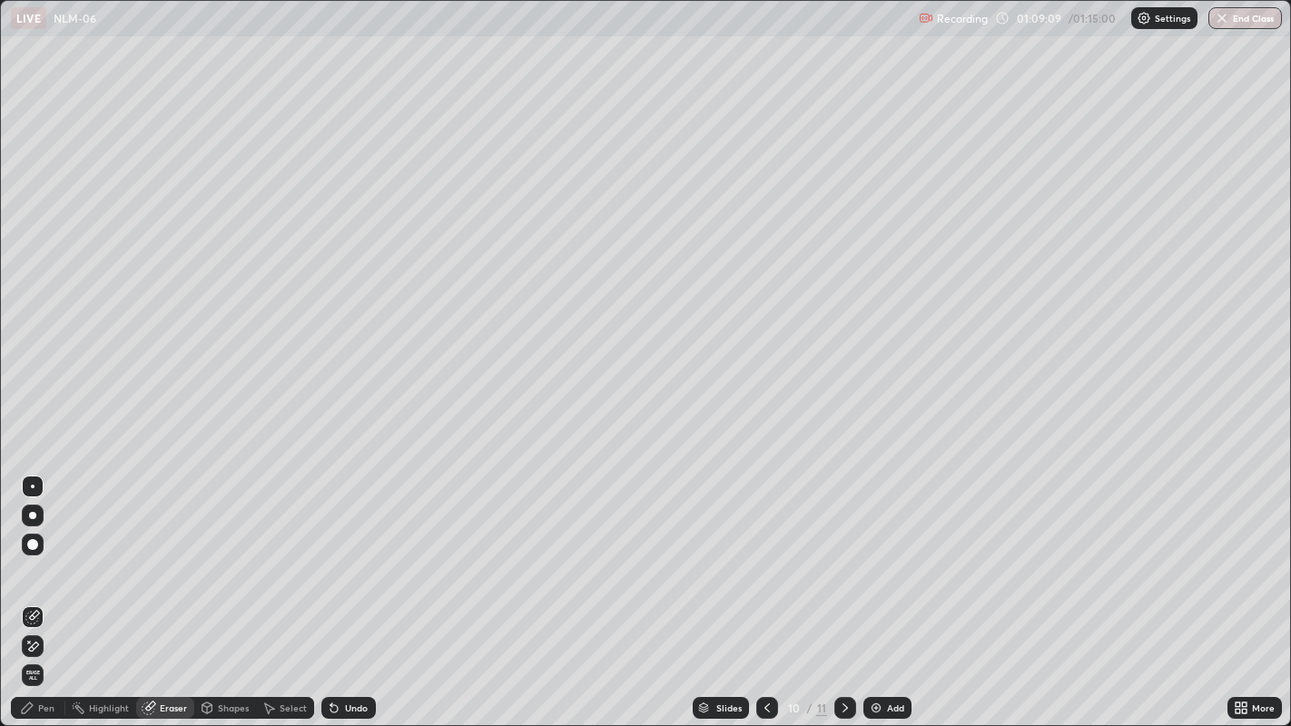
click at [55, 589] on div "Pen" at bounding box center [38, 708] width 54 height 22
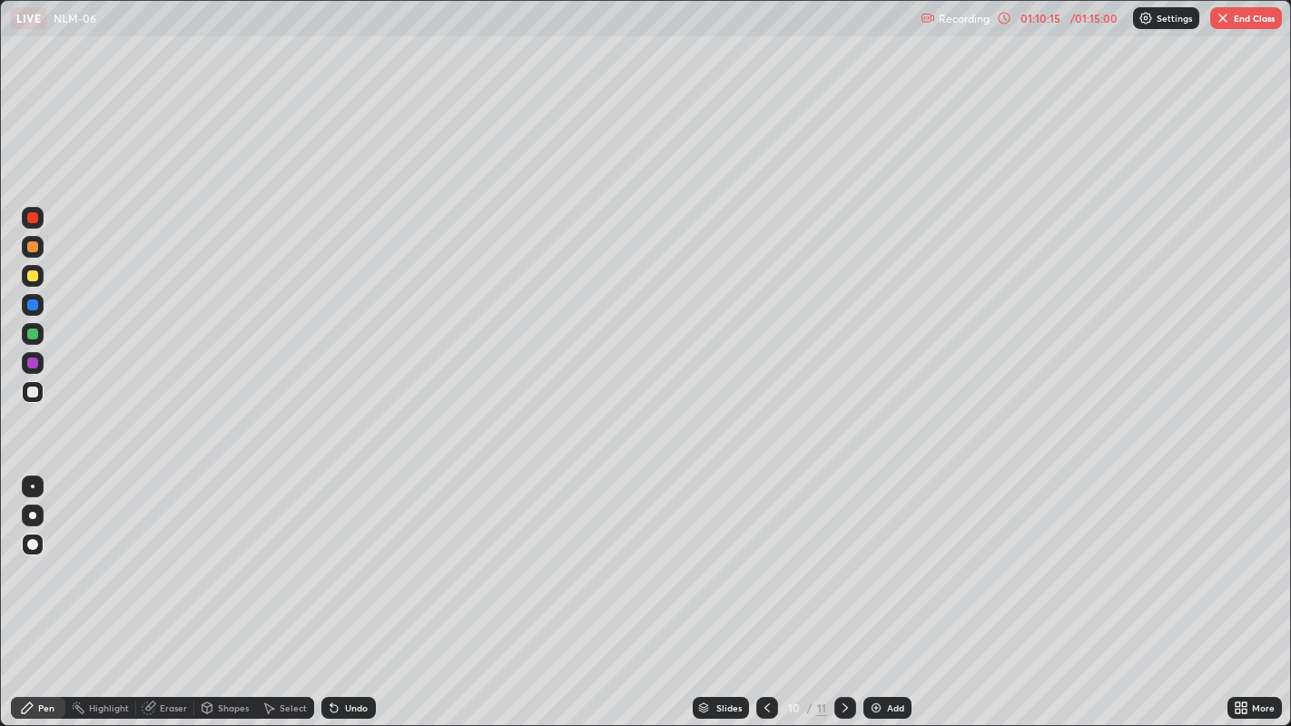
click at [179, 589] on div "Eraser" at bounding box center [173, 708] width 27 height 9
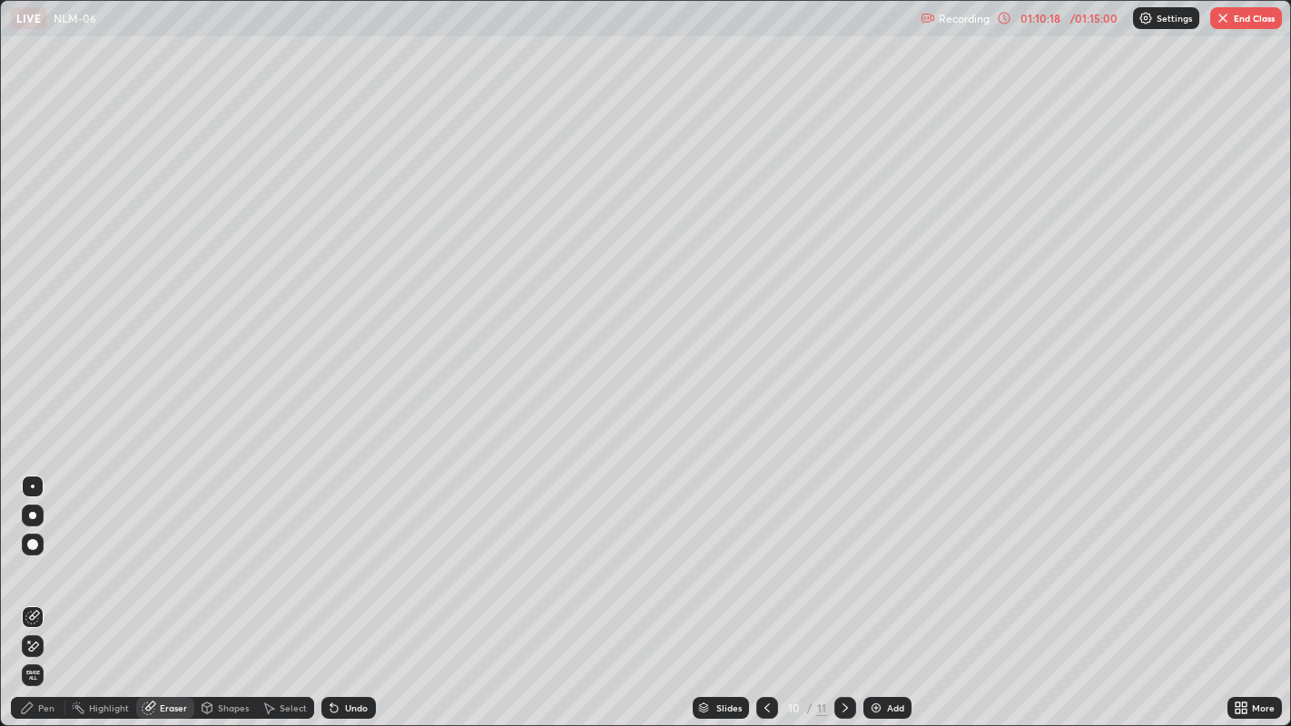
click at [37, 589] on div "Pen" at bounding box center [38, 708] width 54 height 22
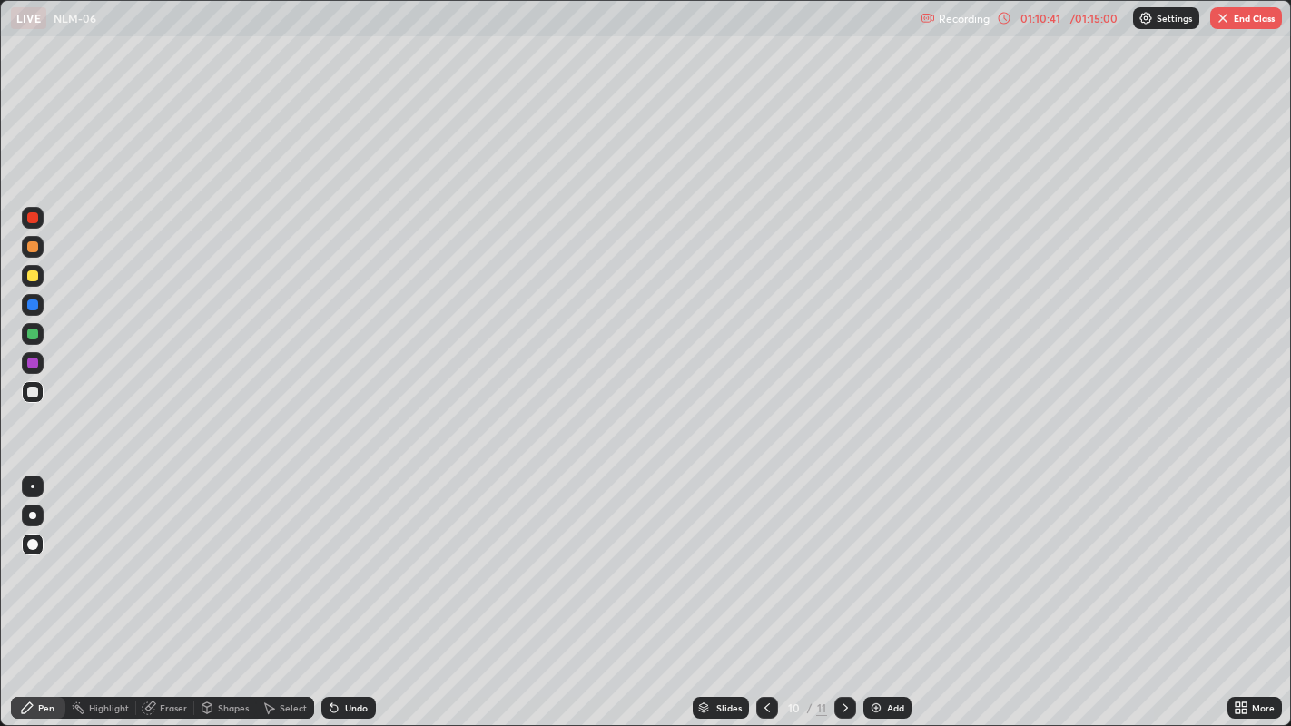
click at [169, 589] on div "Eraser" at bounding box center [173, 708] width 27 height 9
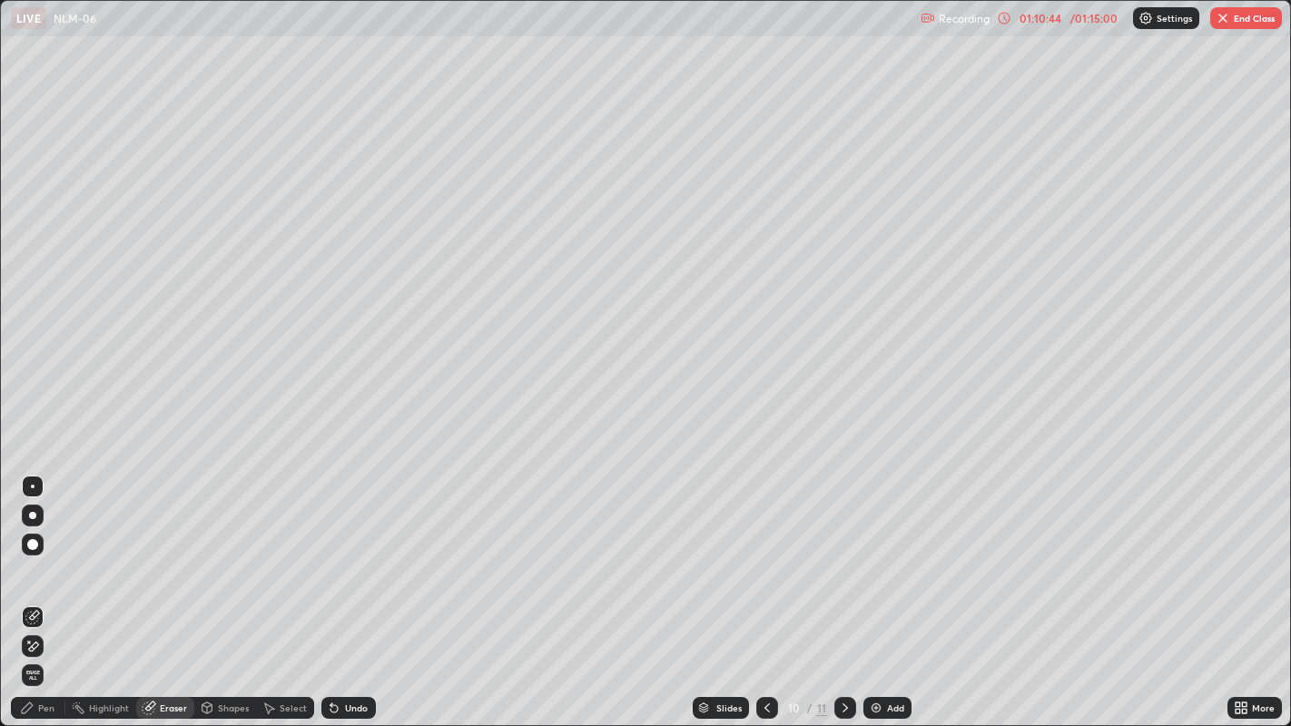
click at [44, 589] on div "Pen" at bounding box center [46, 708] width 16 height 9
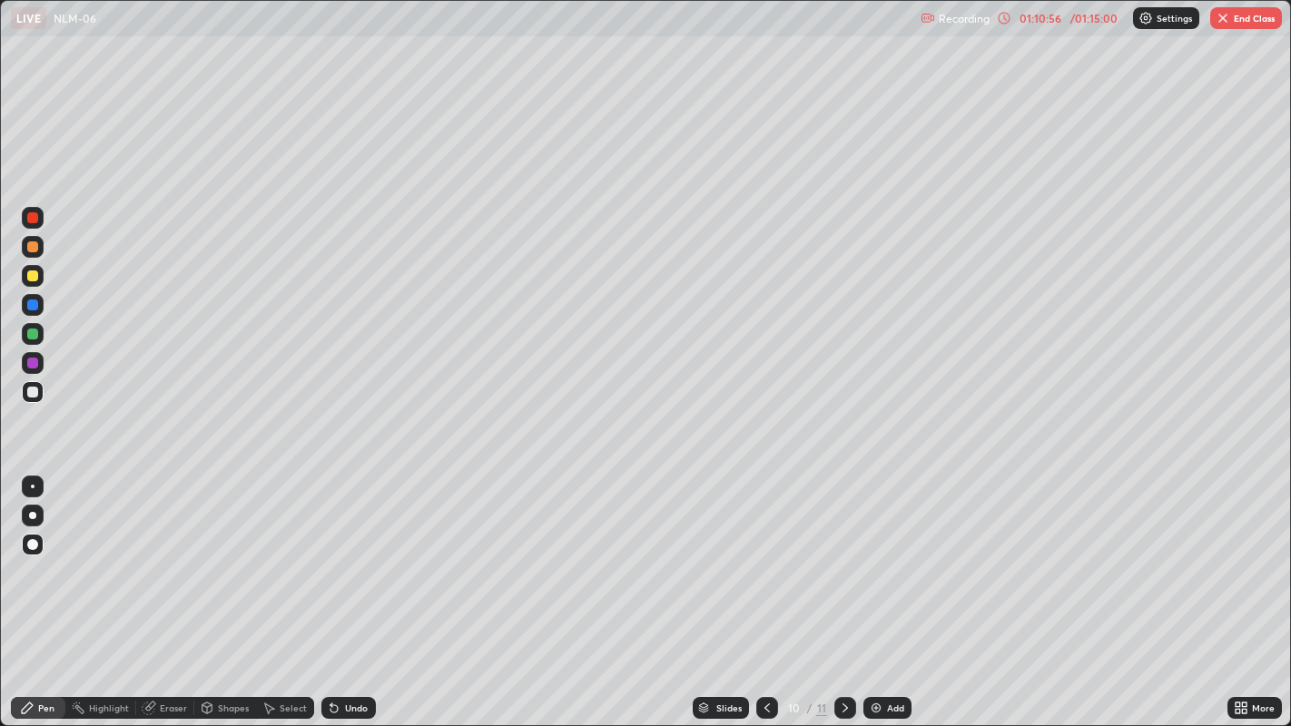
click at [170, 589] on div "Eraser" at bounding box center [173, 708] width 27 height 9
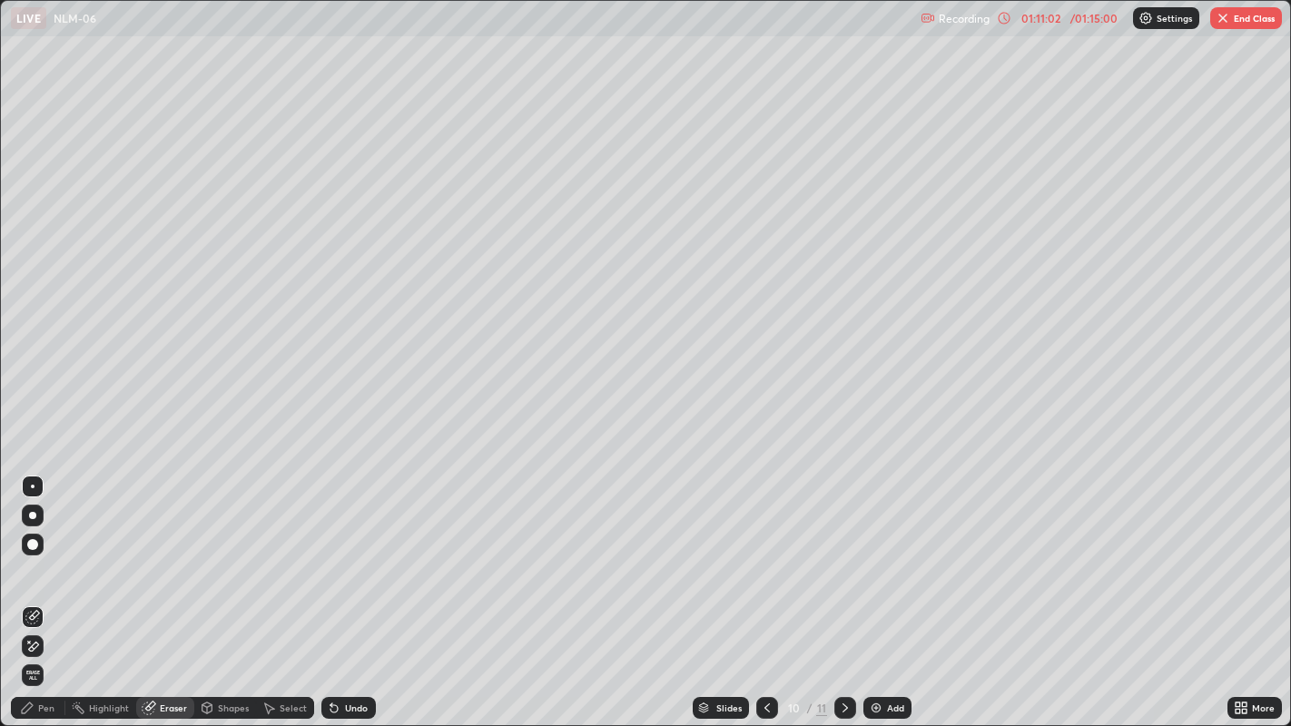
click at [46, 589] on div "Pen" at bounding box center [38, 708] width 54 height 22
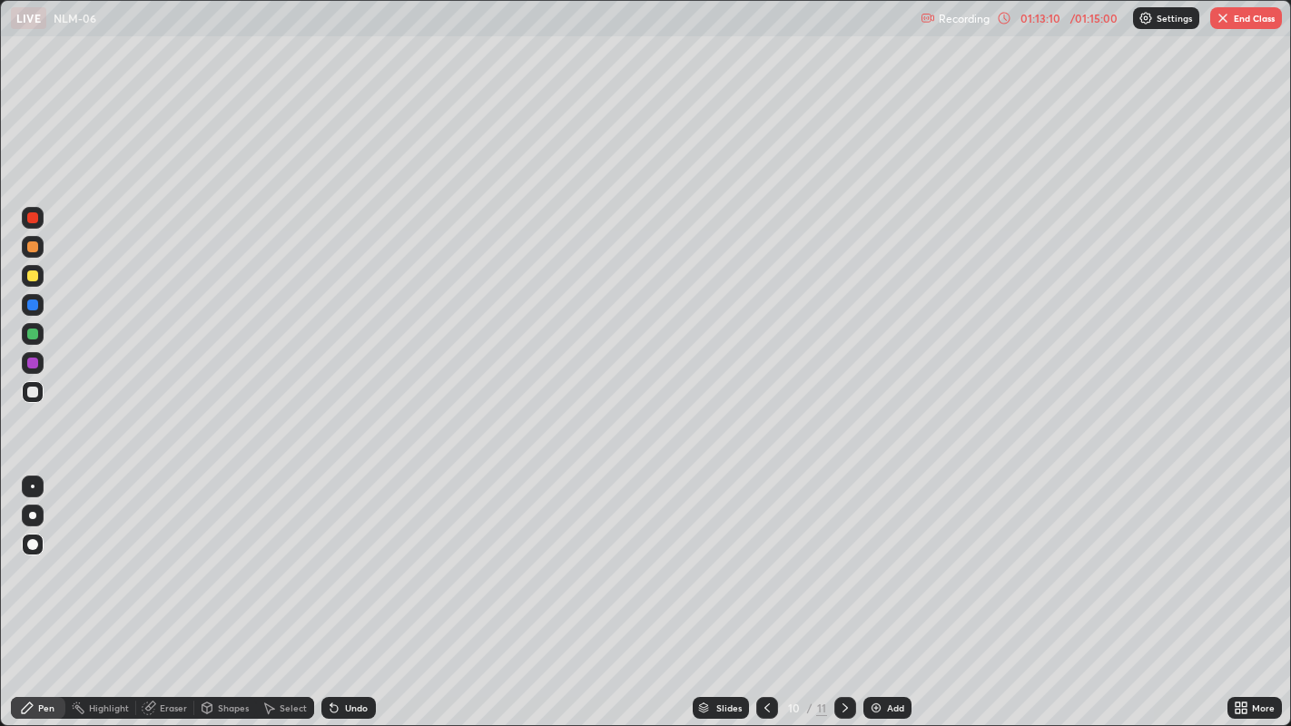
click at [1244, 27] on button "End Class" at bounding box center [1246, 18] width 72 height 22
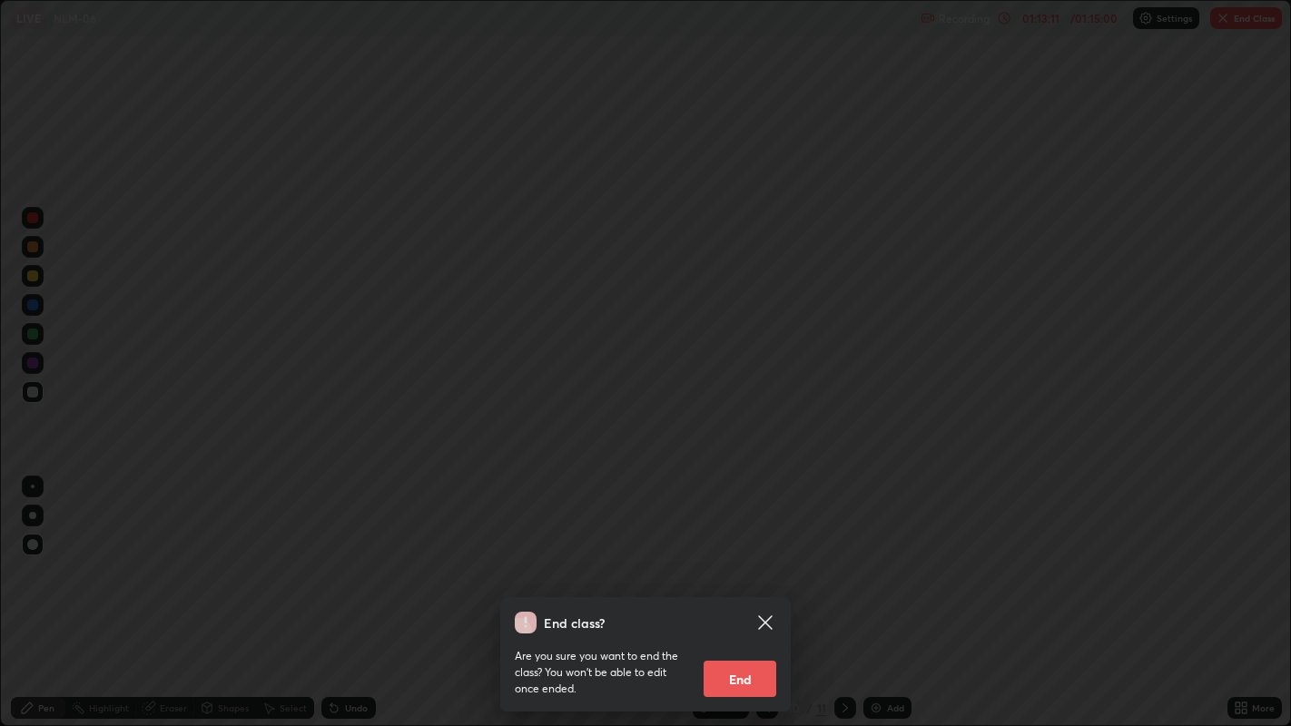
click at [756, 589] on button "End" at bounding box center [740, 679] width 73 height 36
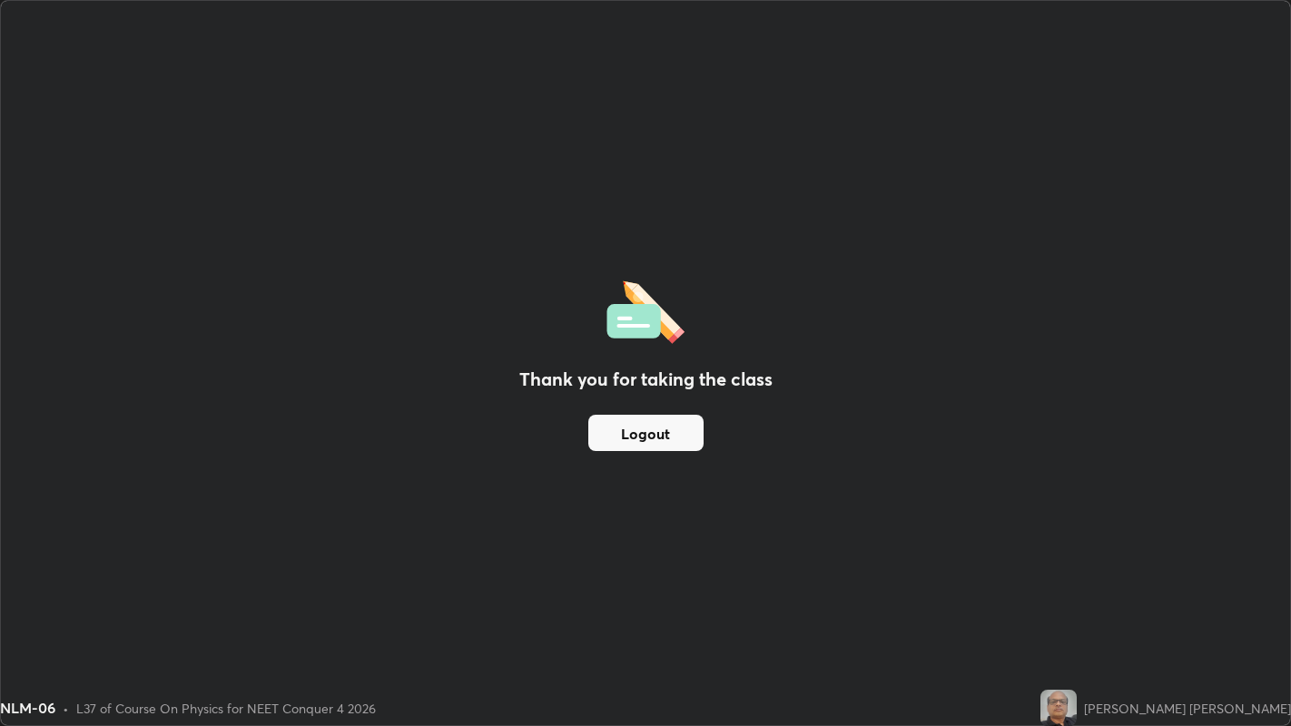
click at [655, 438] on button "Logout" at bounding box center [645, 433] width 115 height 36
